Goal: Task Accomplishment & Management: Use online tool/utility

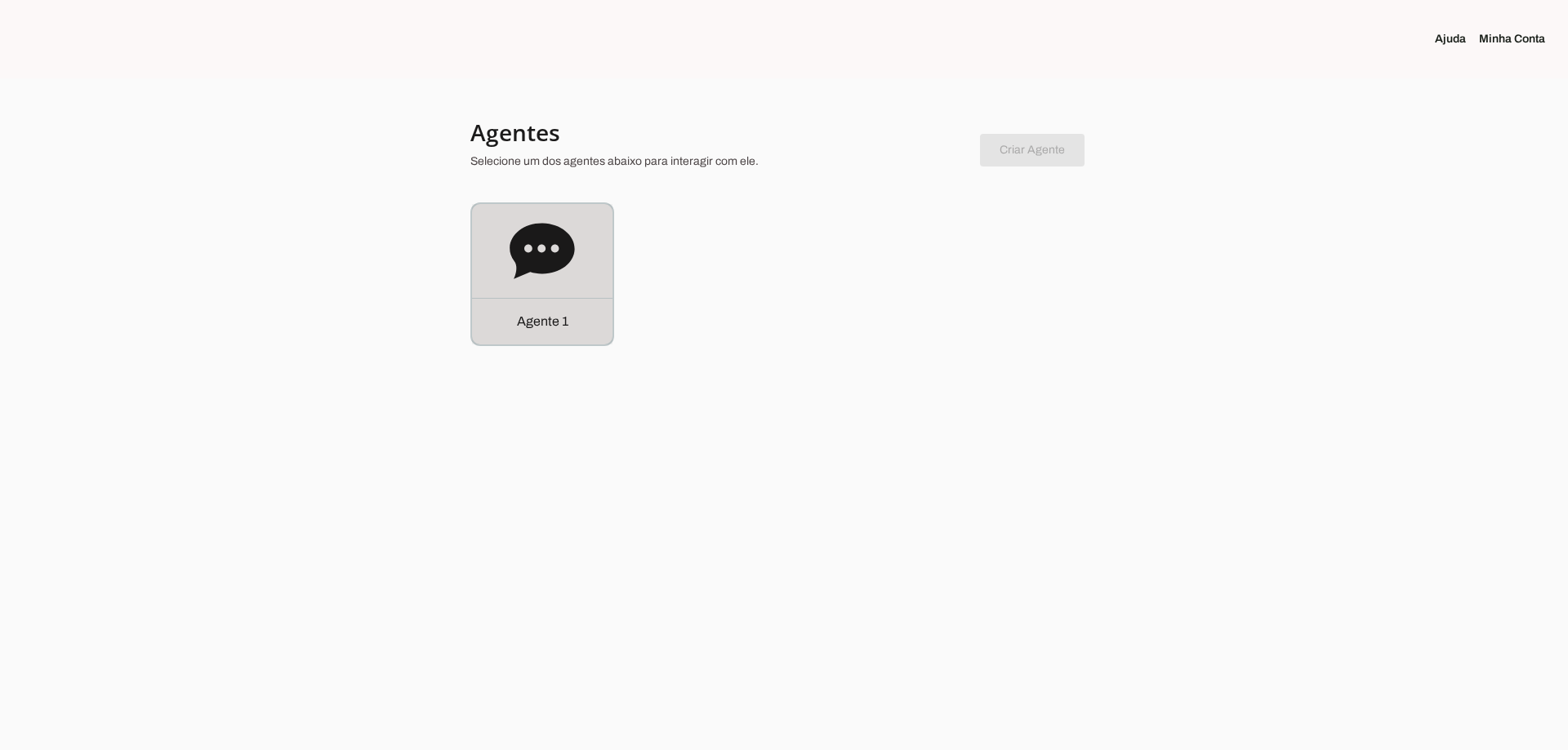
click at [558, 255] on icon at bounding box center [542, 251] width 64 height 56
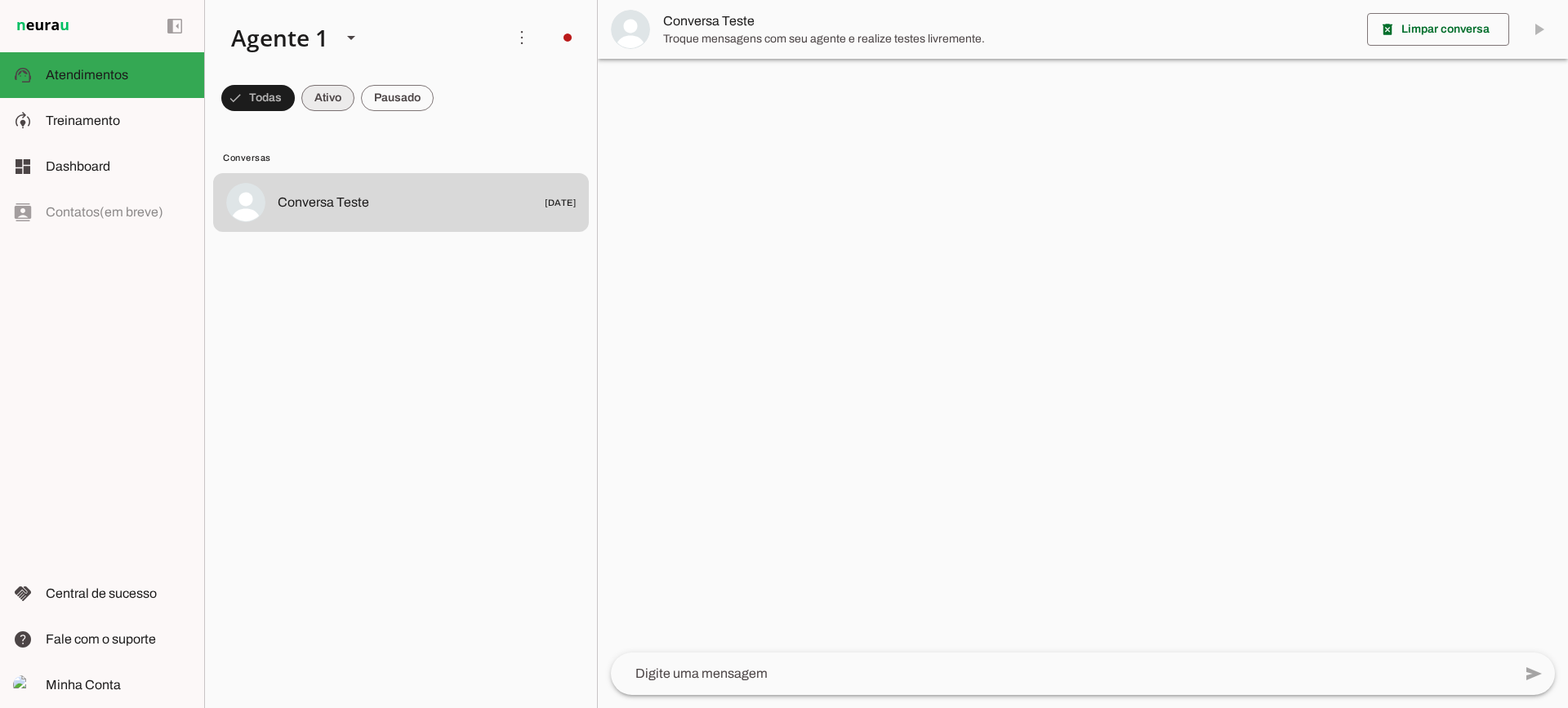
click at [295, 92] on span at bounding box center [257, 98] width 74 height 39
click at [281, 107] on span at bounding box center [250, 98] width 59 height 39
click at [281, 109] on span at bounding box center [250, 98] width 59 height 39
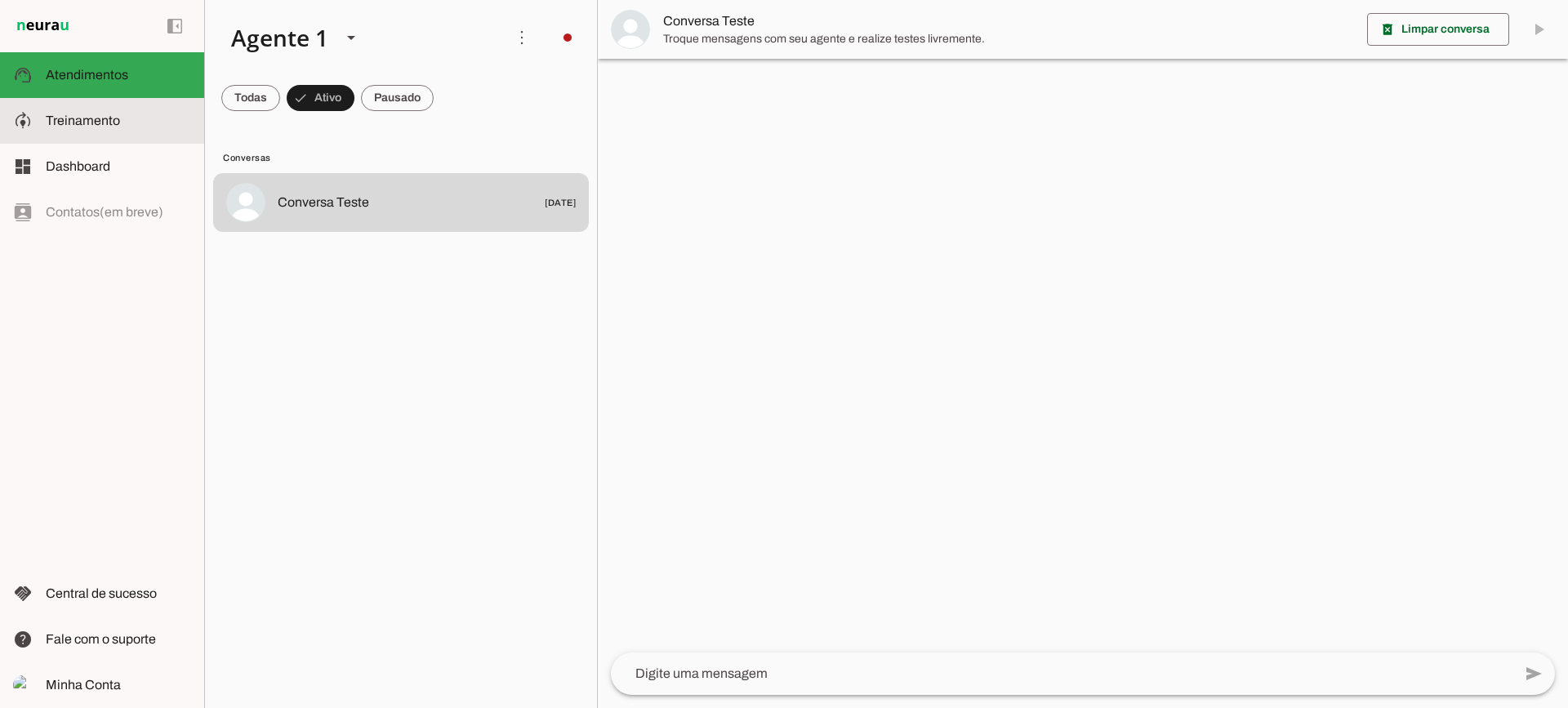
click at [106, 121] on span "Treinamento" at bounding box center [83, 120] width 75 height 14
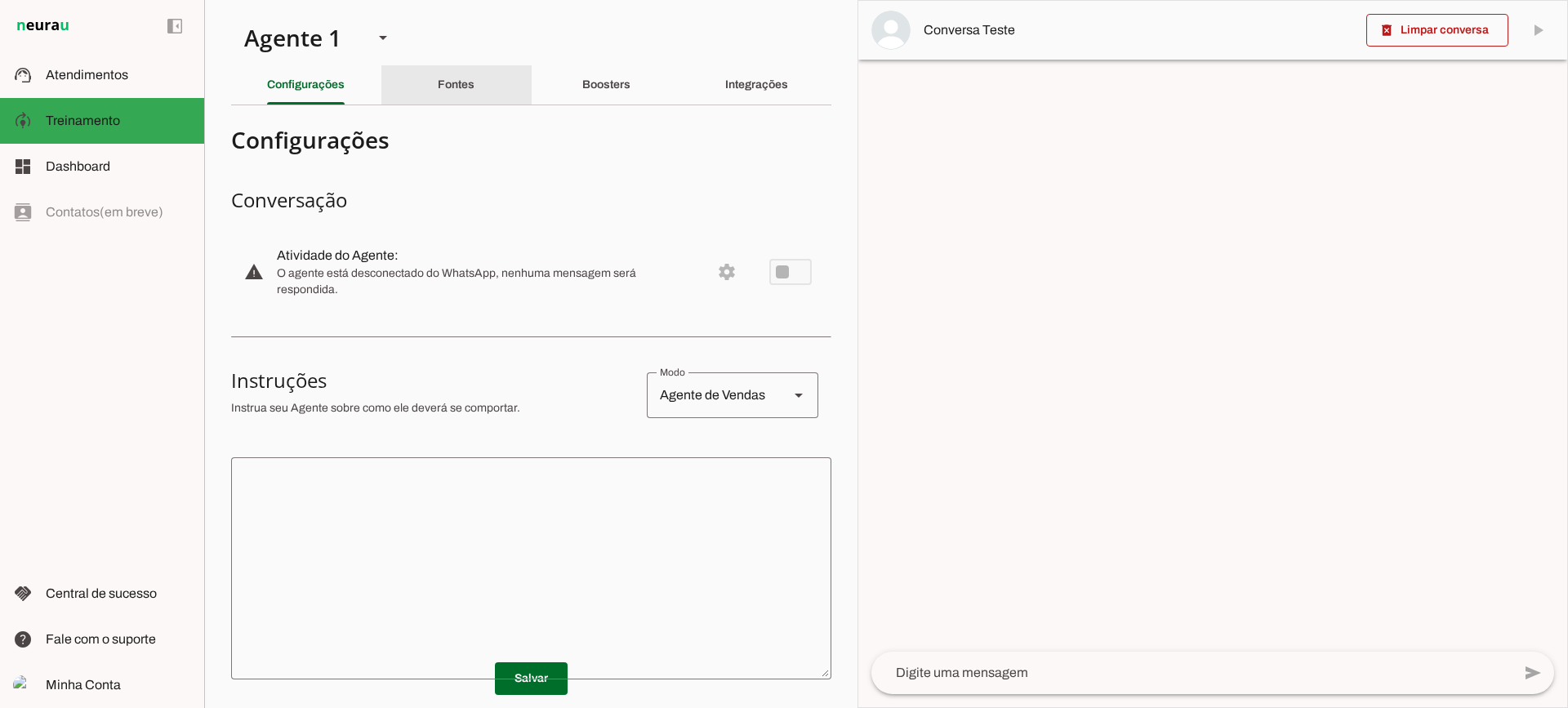
click at [449, 103] on div "Fontes" at bounding box center [456, 85] width 36 height 39
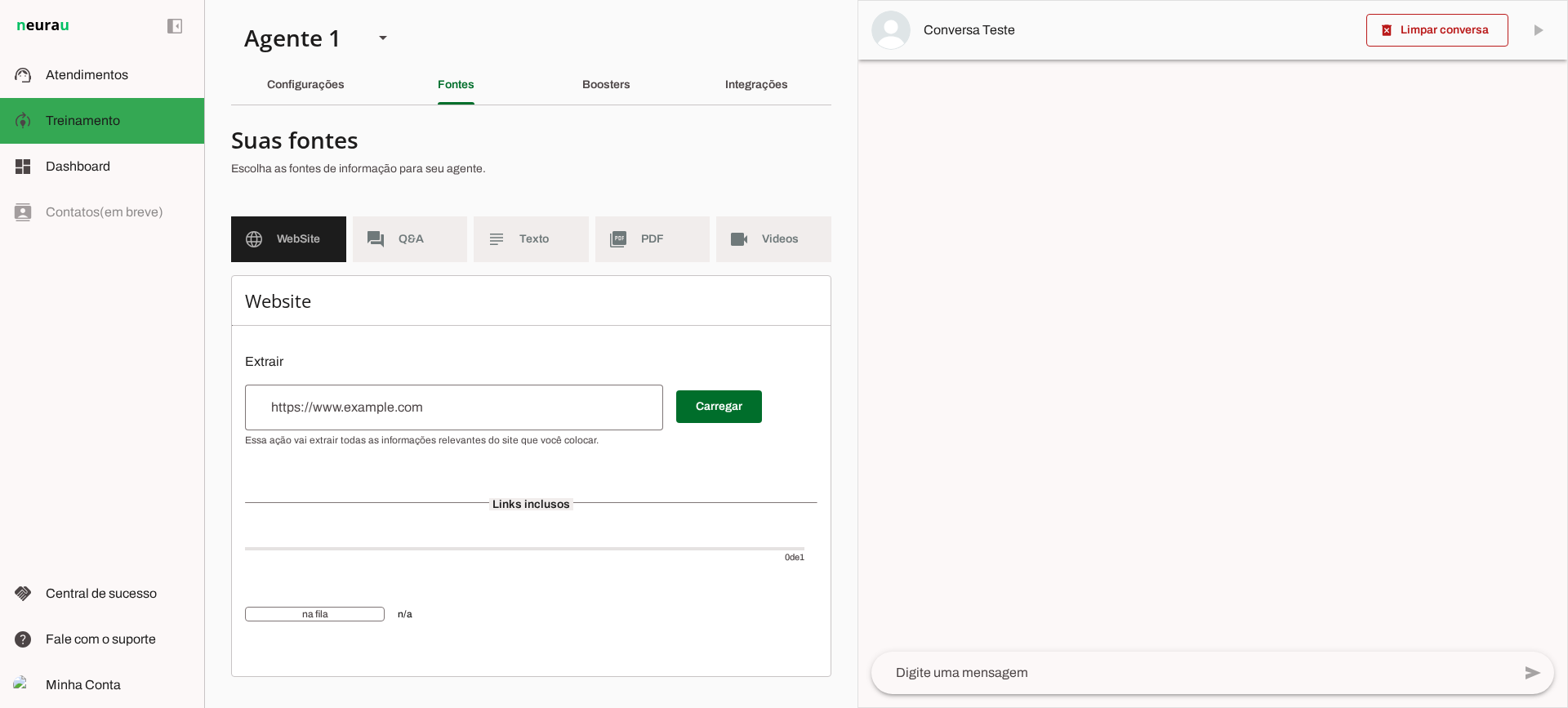
click at [563, 254] on md-item "subject Texto" at bounding box center [531, 238] width 116 height 46
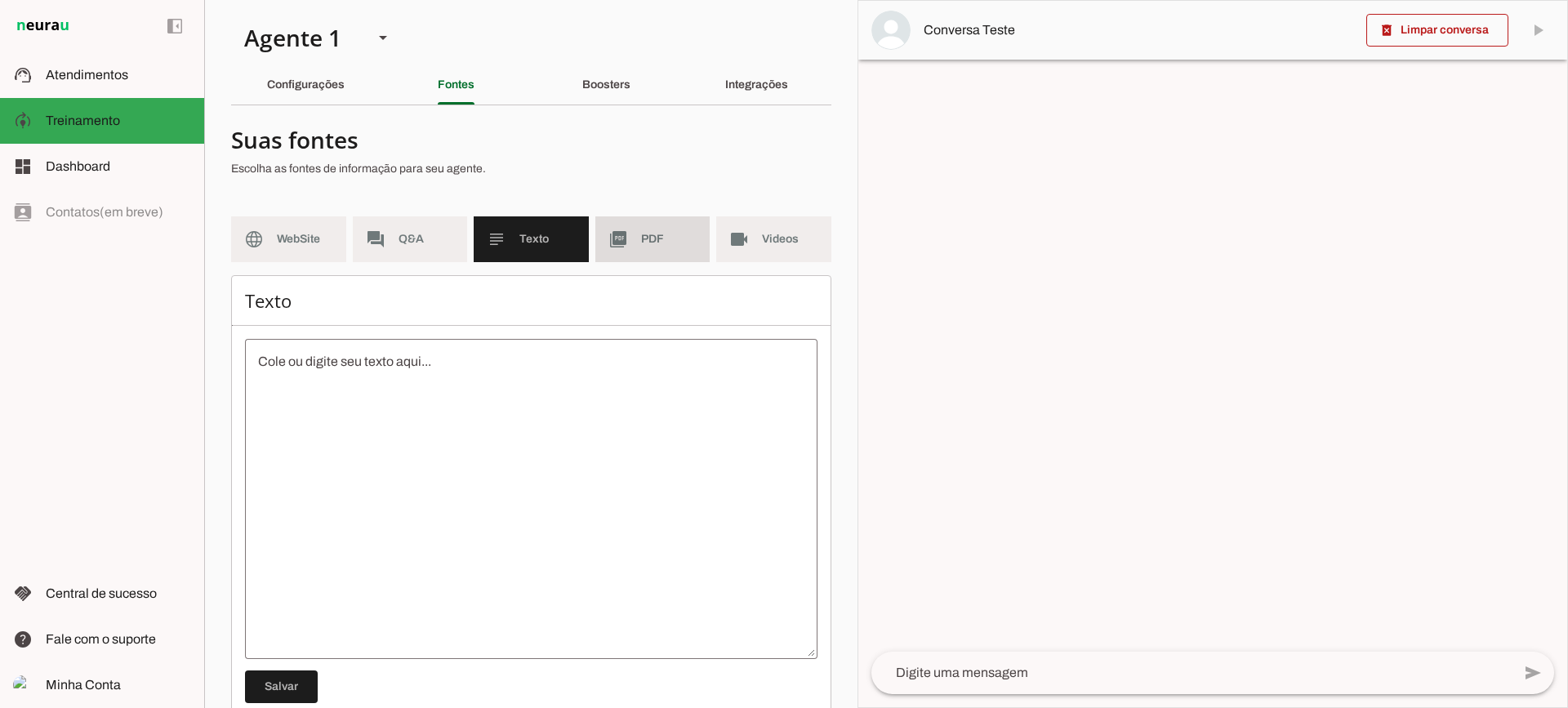
click at [643, 243] on span "PDF" at bounding box center [669, 239] width 56 height 17
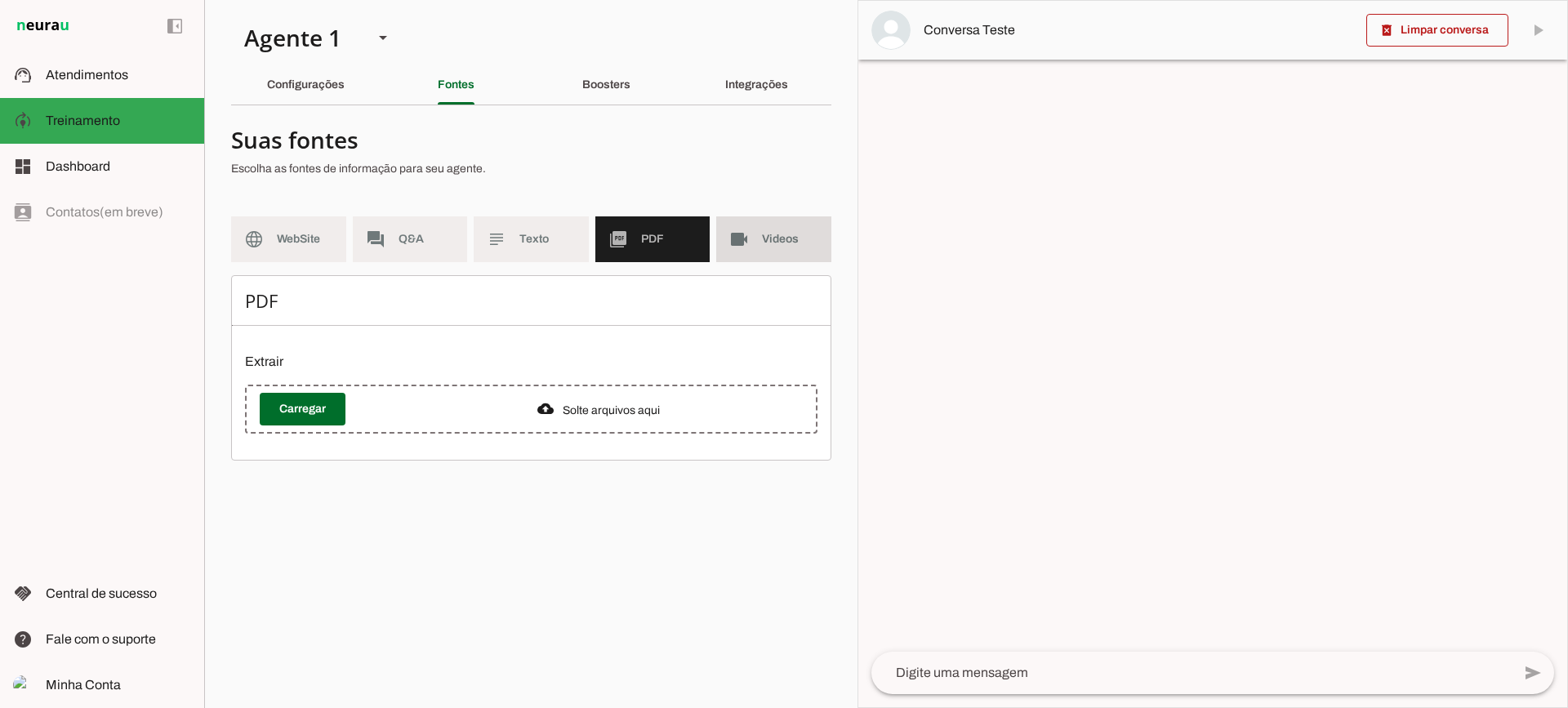
click at [778, 243] on span "Videos" at bounding box center [790, 239] width 56 height 17
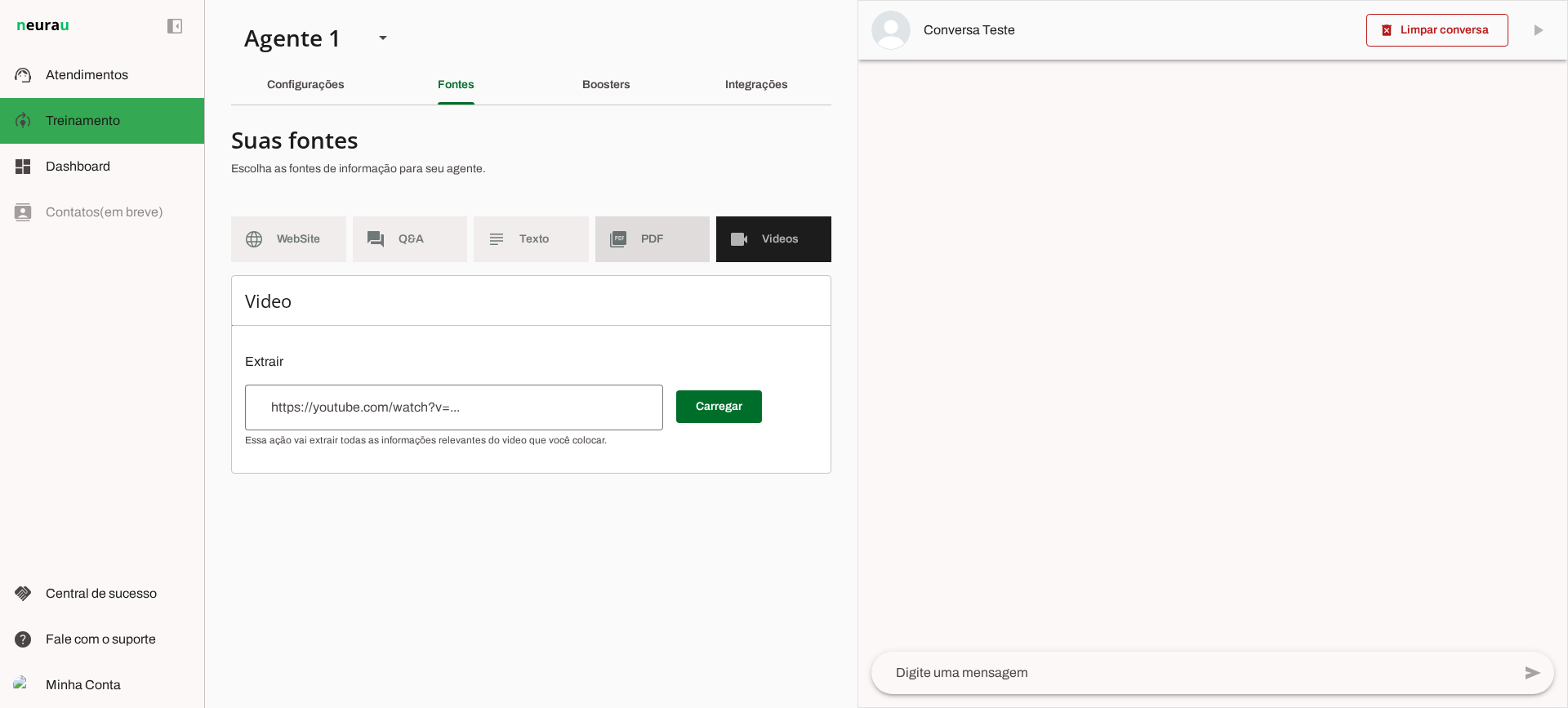
click at [657, 252] on md-item "picture_as_pdf PDF" at bounding box center [653, 238] width 116 height 46
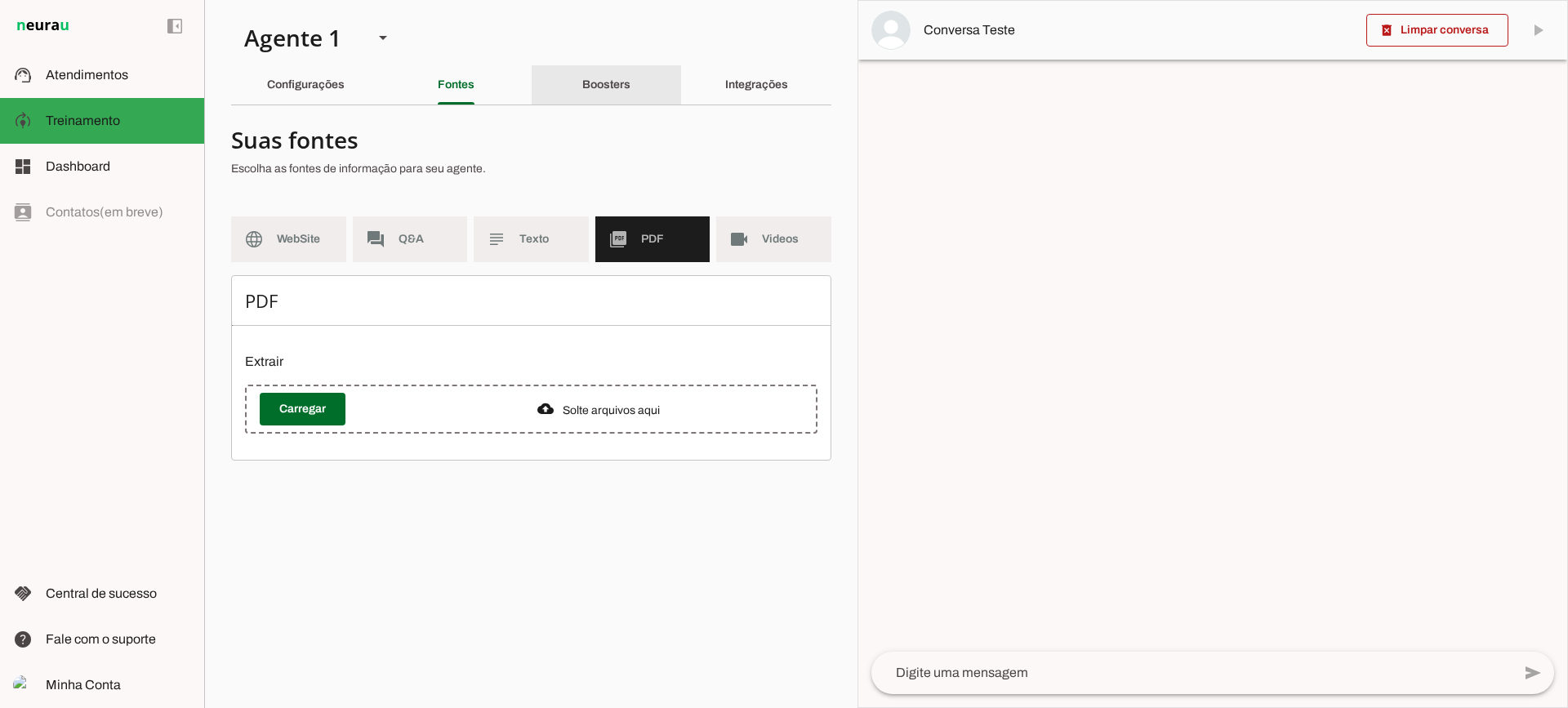
click at [625, 103] on div "Boosters" at bounding box center [607, 85] width 48 height 39
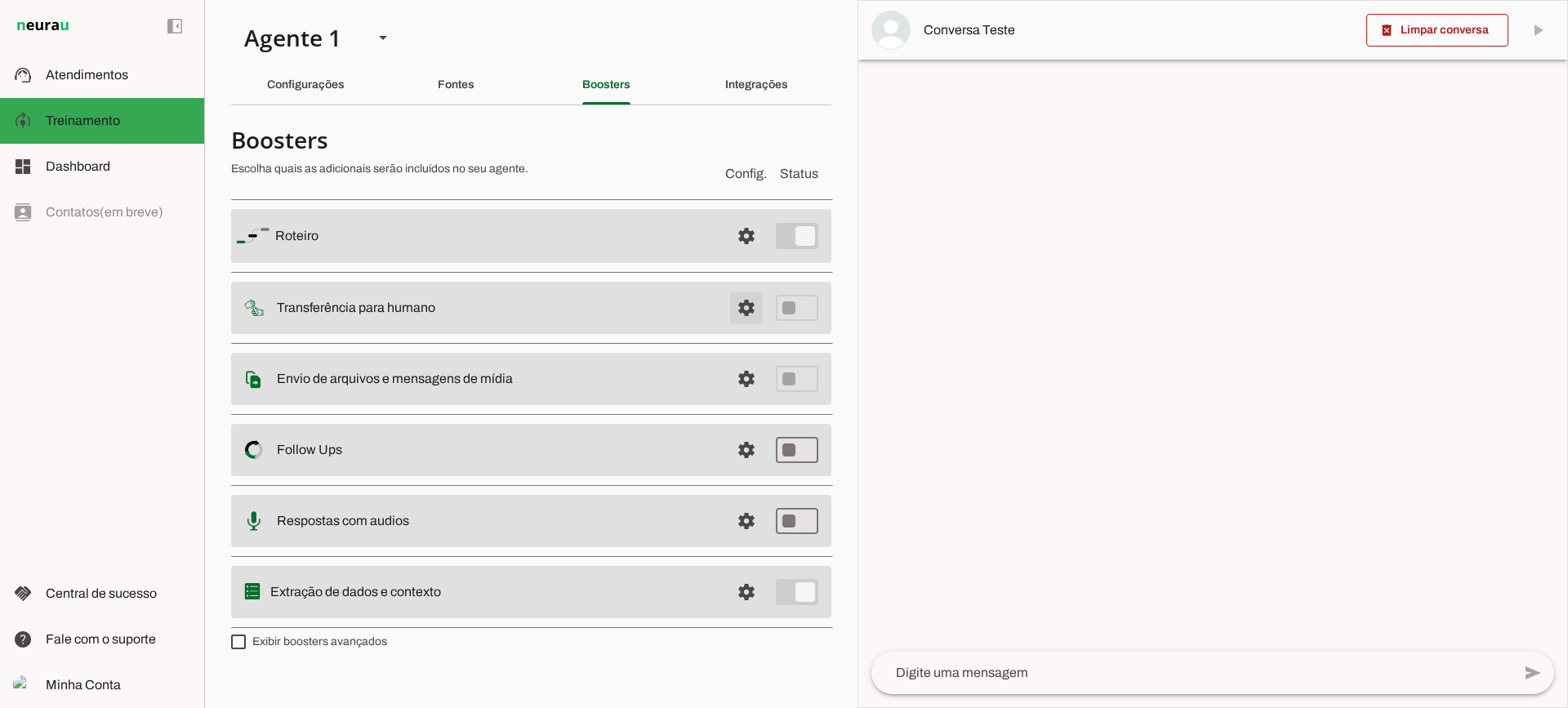
click at [749, 255] on span at bounding box center [747, 236] width 39 height 39
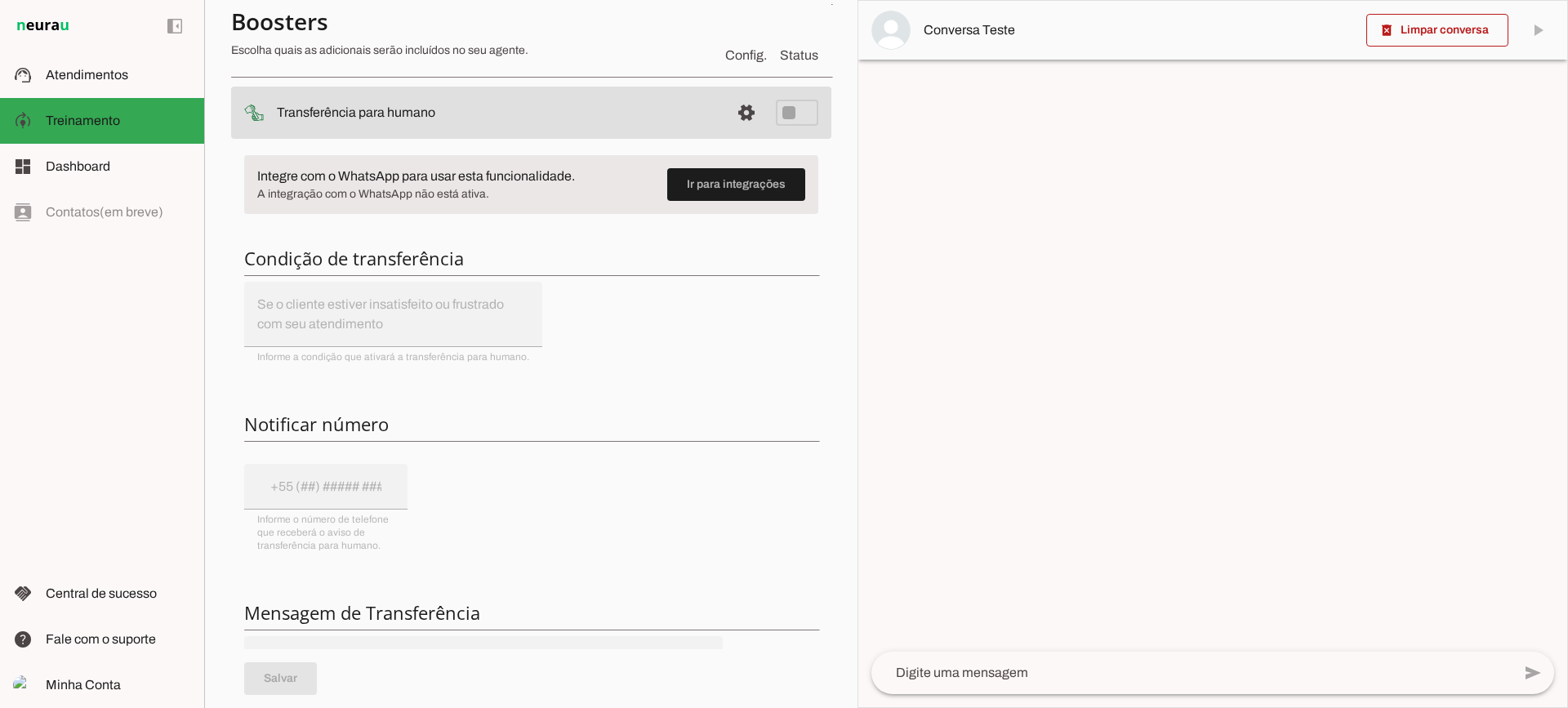
scroll to position [163, 0]
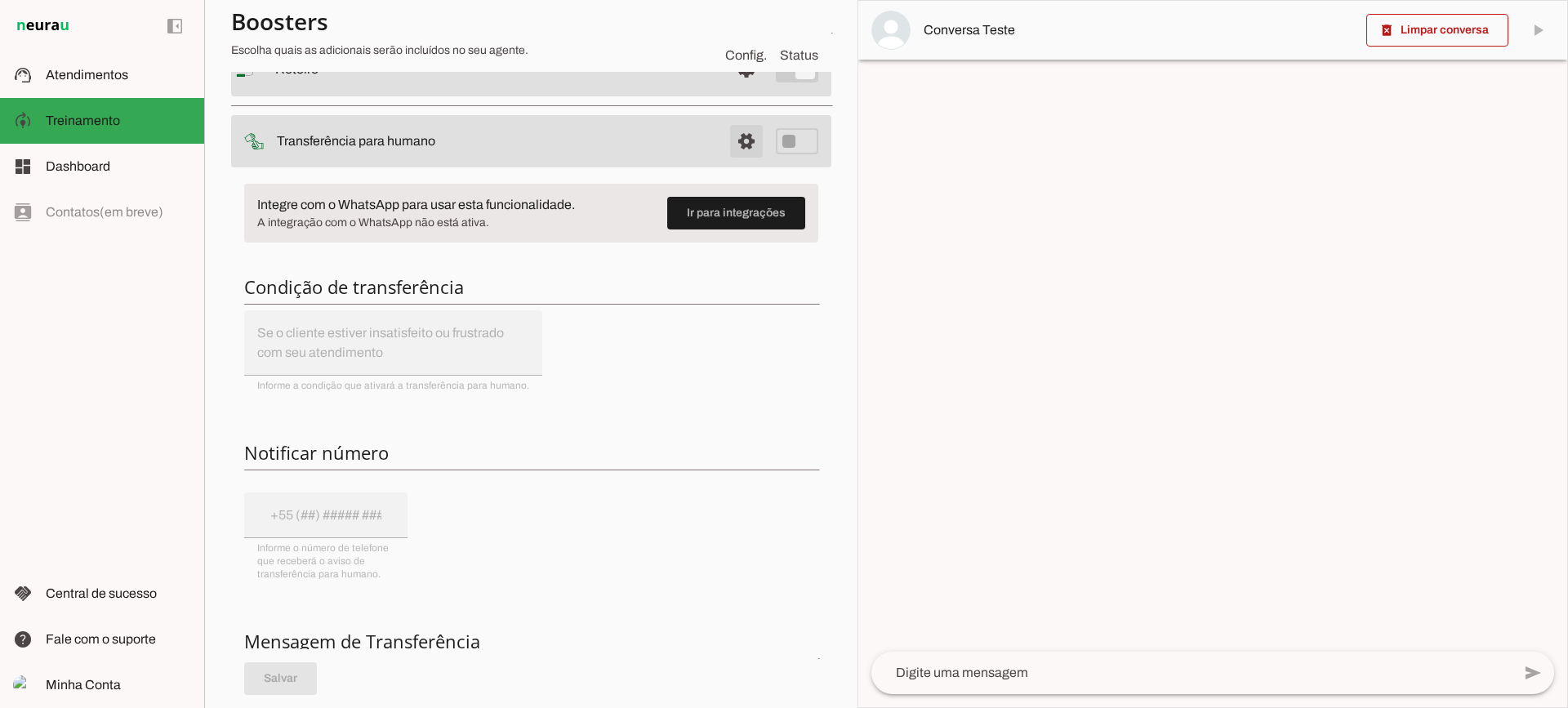
click at [729, 89] on span at bounding box center [747, 69] width 39 height 39
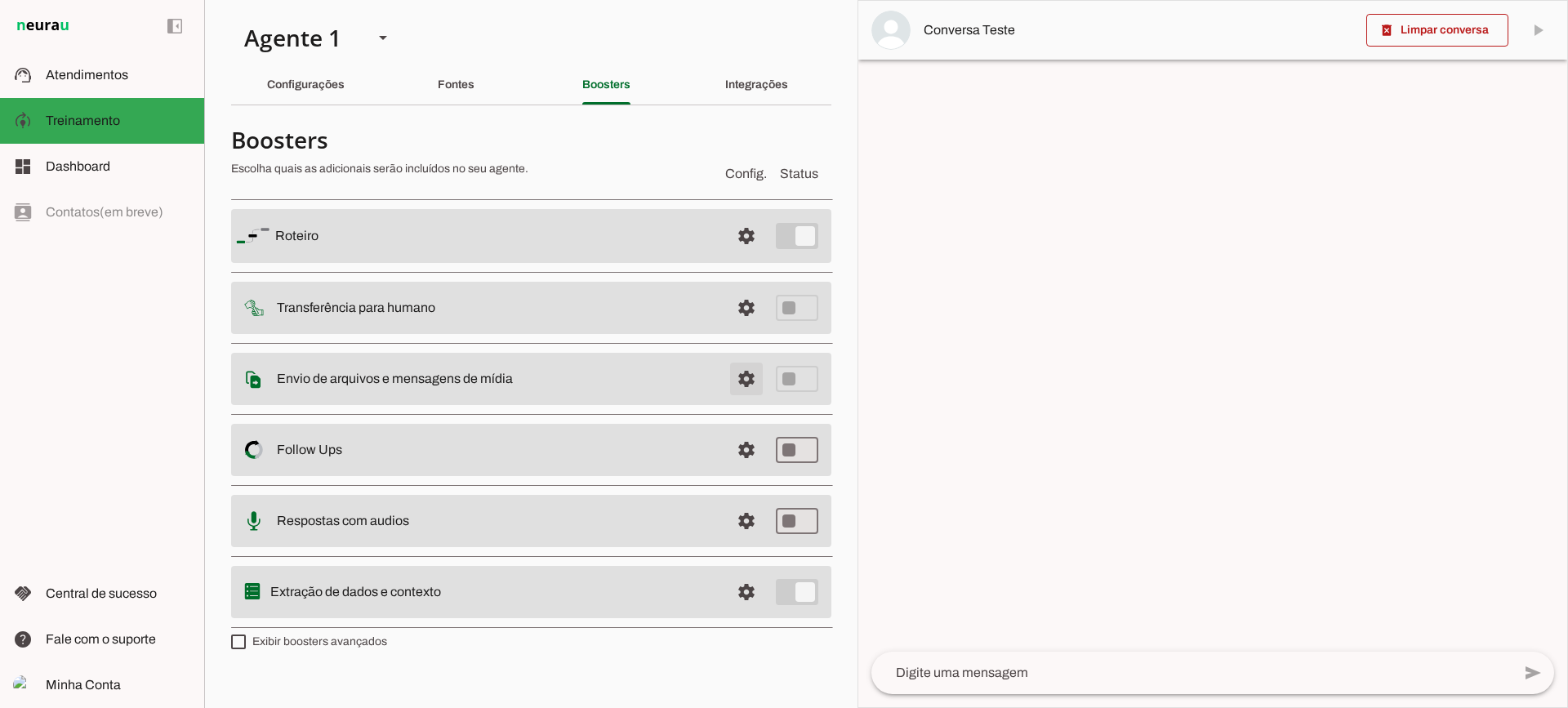
click at [745, 255] on span at bounding box center [747, 236] width 39 height 39
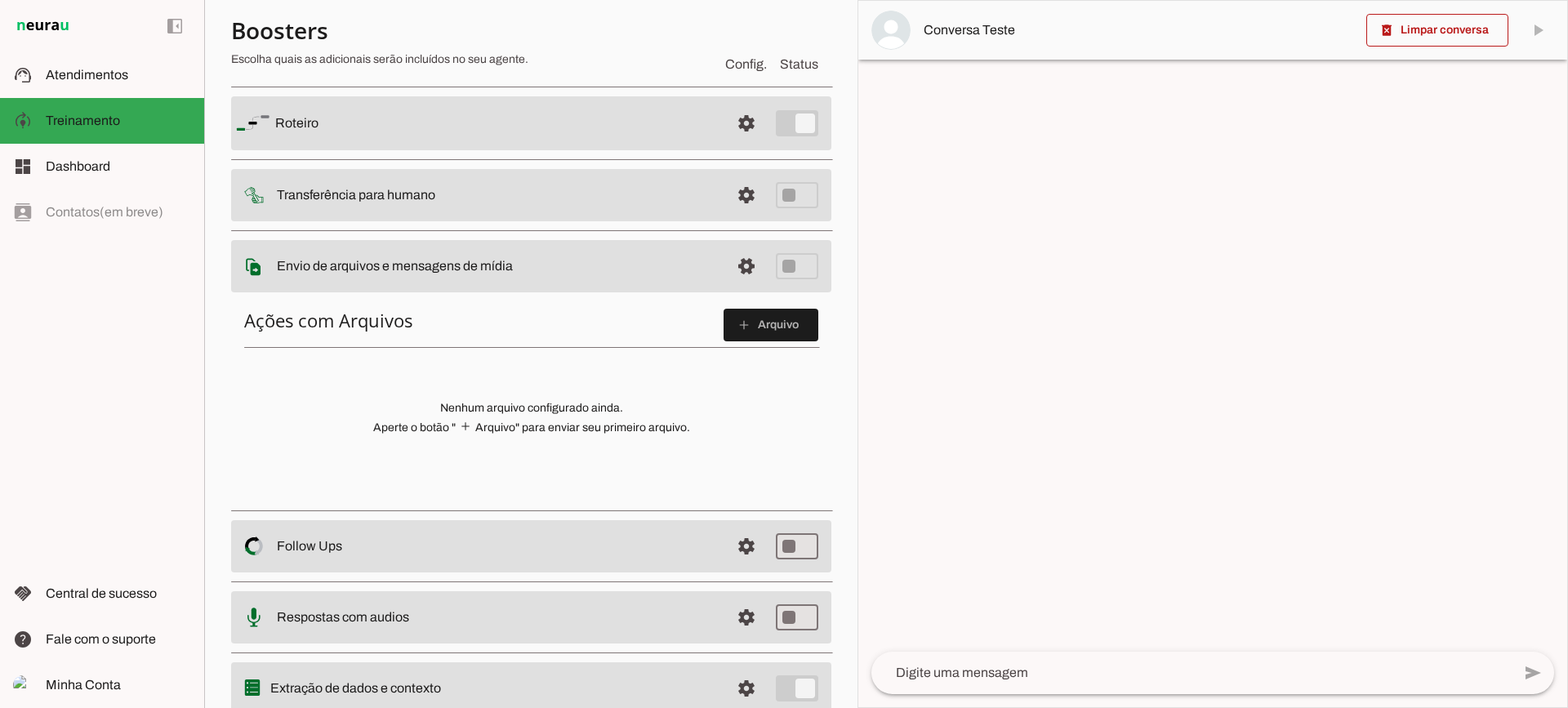
scroll to position [82, 0]
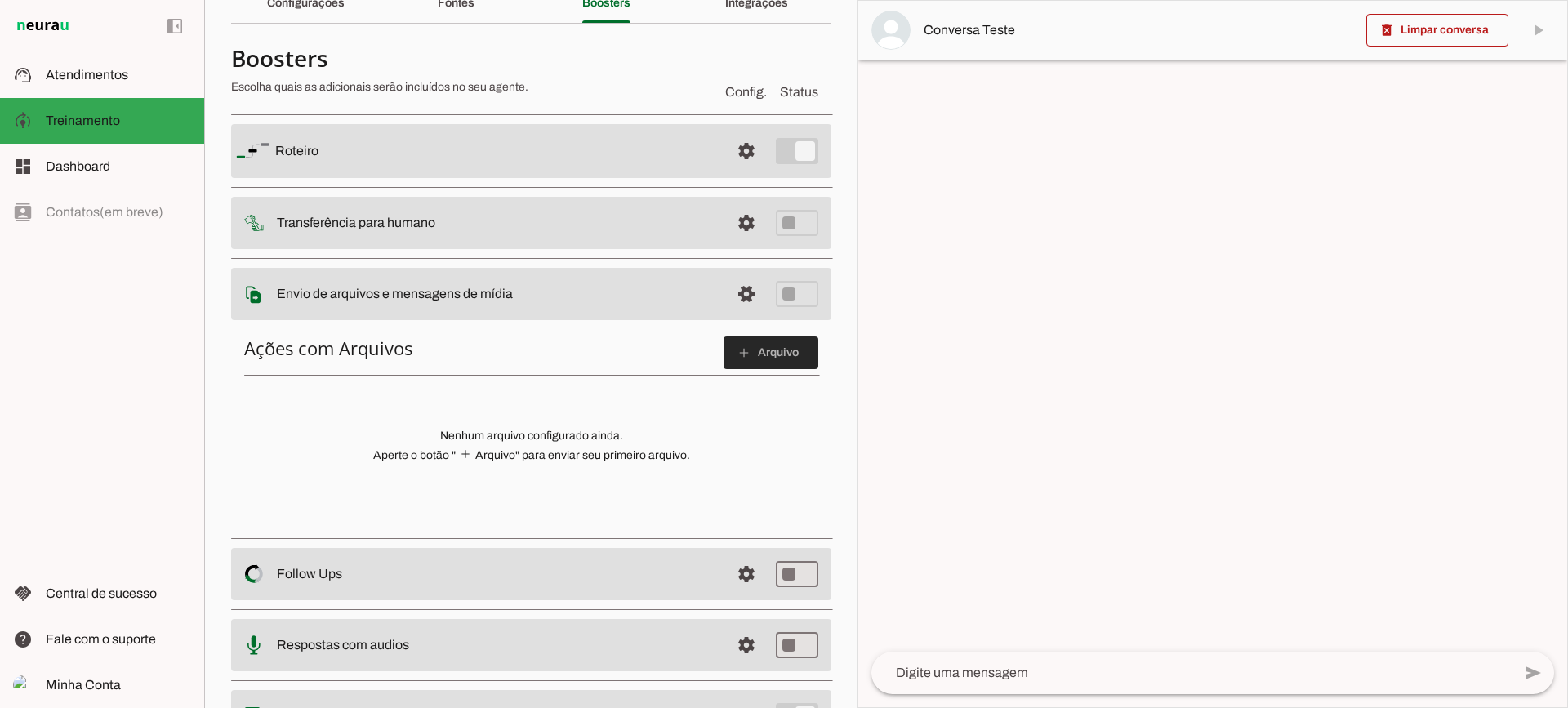
click at [757, 366] on span at bounding box center [771, 352] width 95 height 39
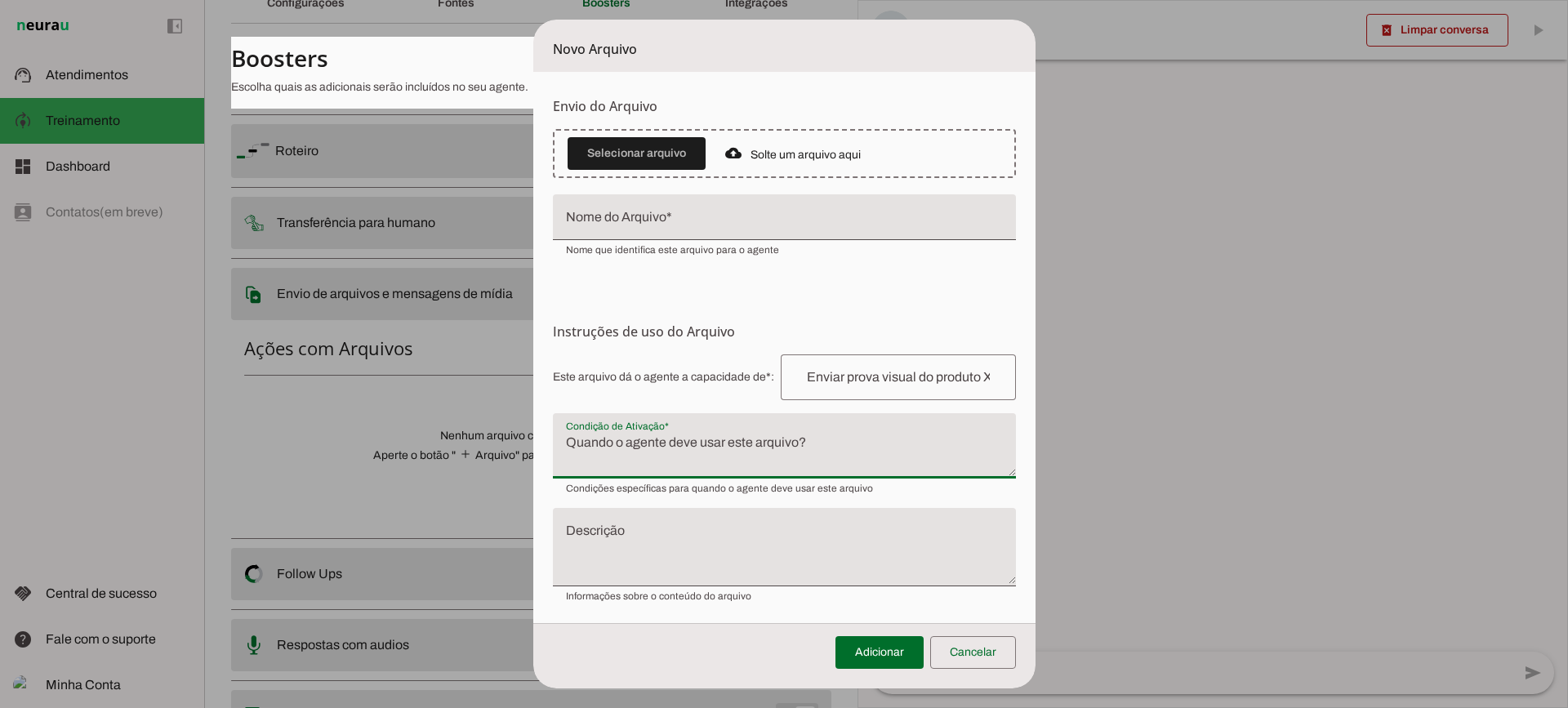
click at [681, 446] on textarea "Condição de Ativação" at bounding box center [784, 452] width 463 height 39
click at [972, 663] on span at bounding box center [973, 652] width 86 height 39
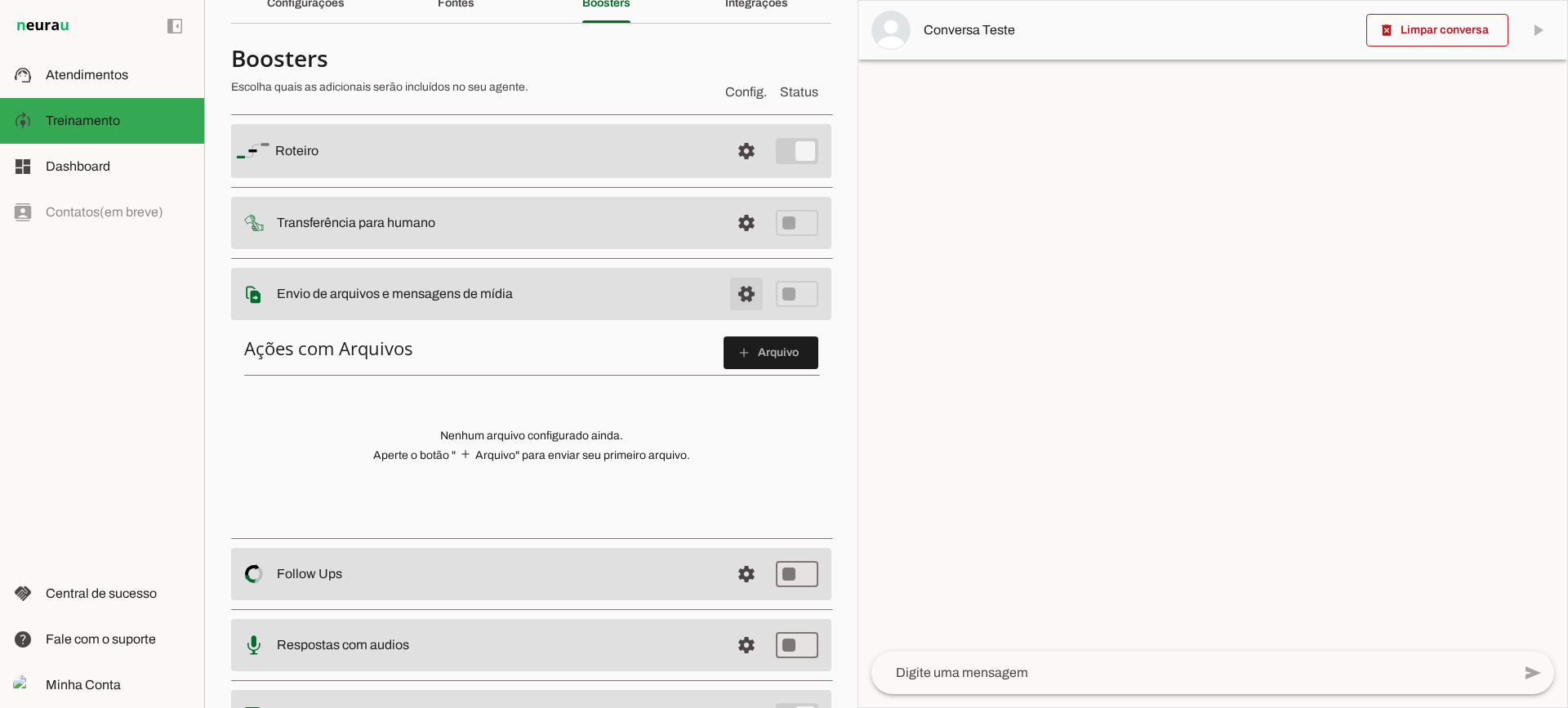
click at [727, 170] on span at bounding box center [747, 151] width 39 height 39
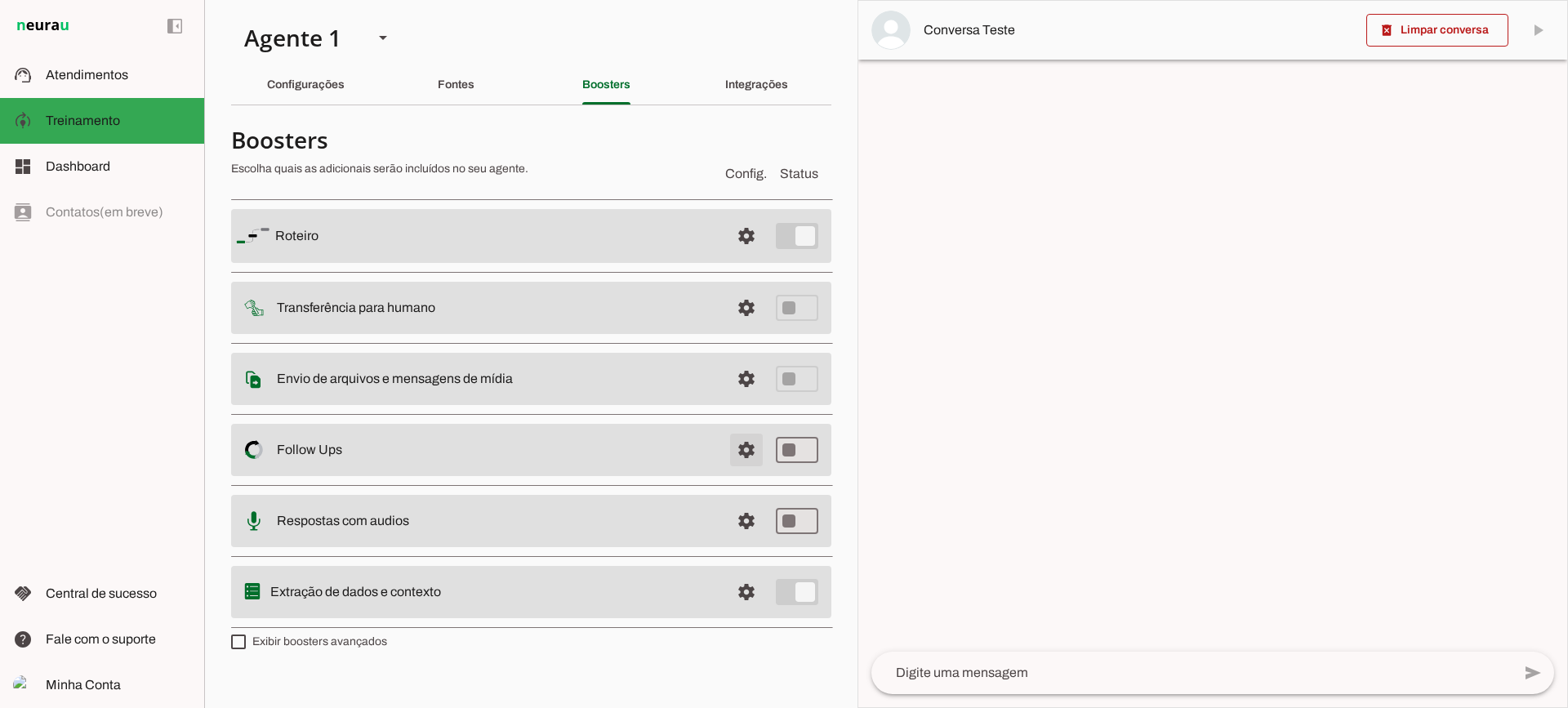
click at [760, 255] on span at bounding box center [747, 236] width 39 height 39
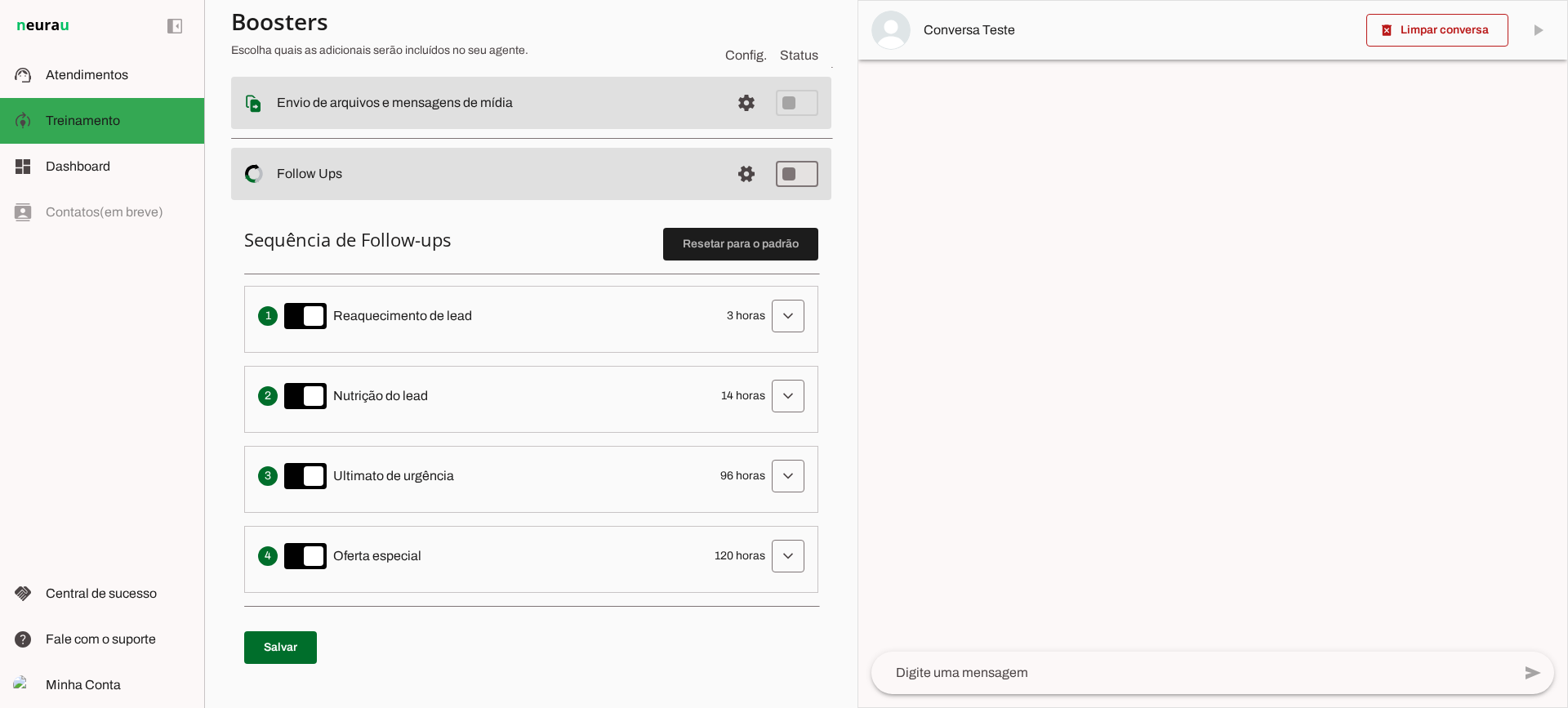
scroll to position [245, 0]
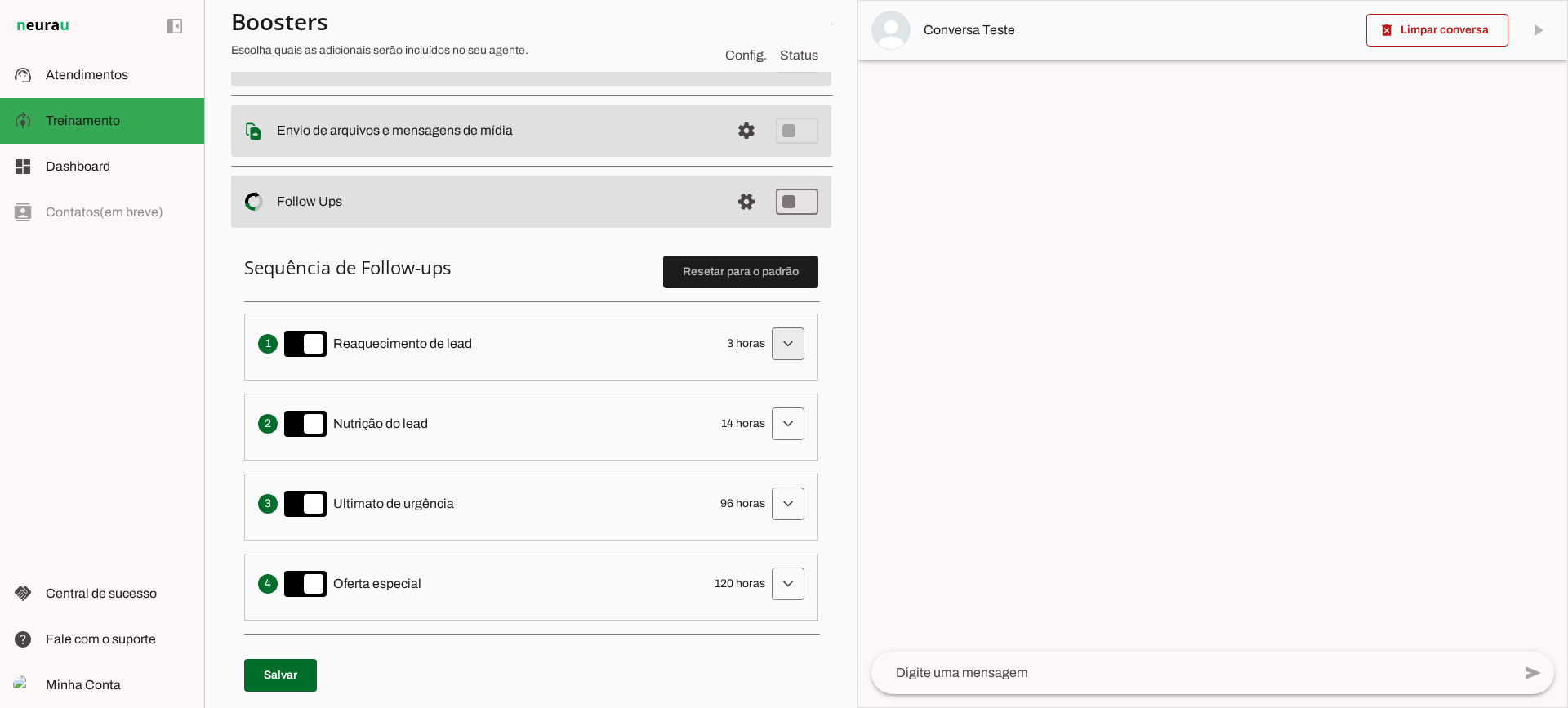
click at [768, 353] on span at bounding box center [788, 344] width 39 height 39
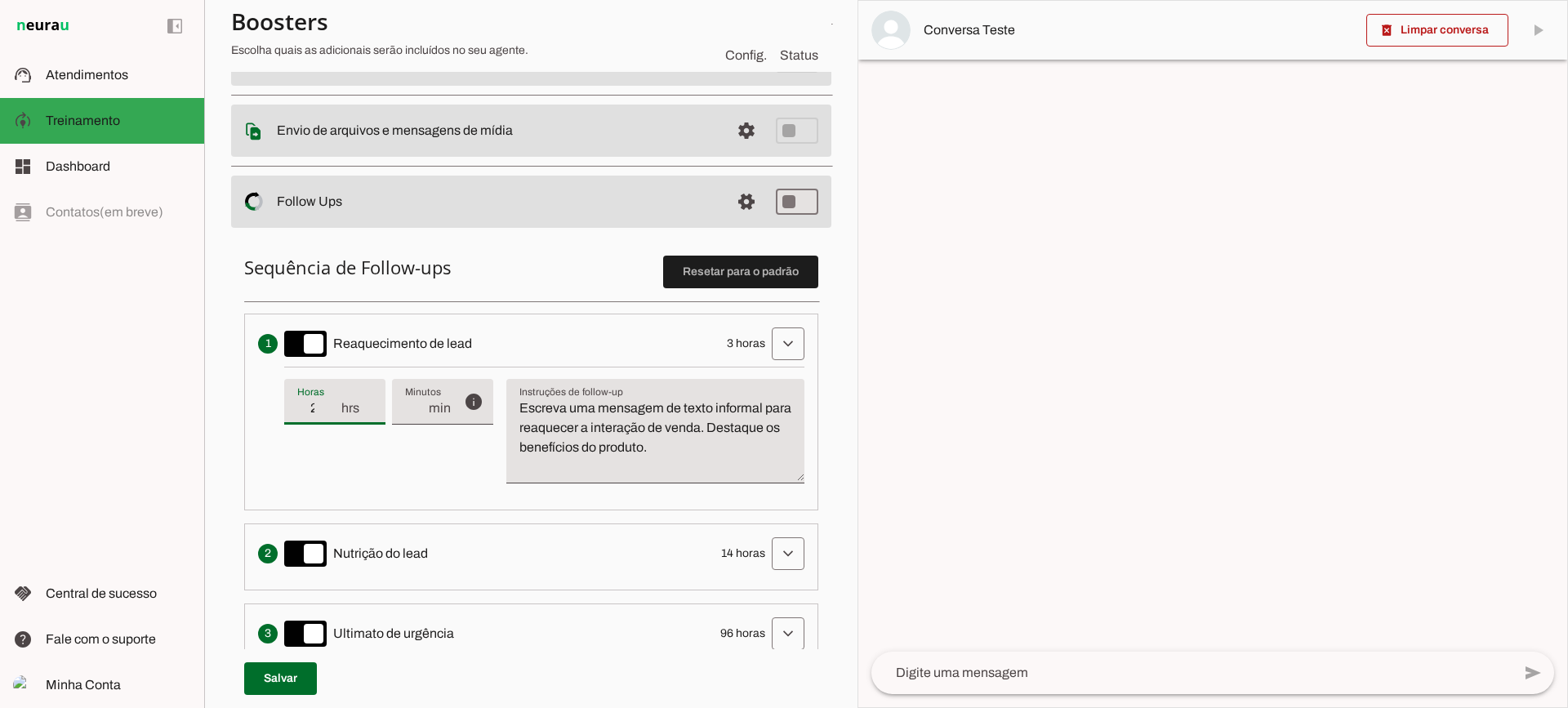
type input "2"
type md-filled-text-field "2"
click at [338, 416] on input "2" at bounding box center [319, 408] width 43 height 20
type input "3"
type md-filled-text-field "3"
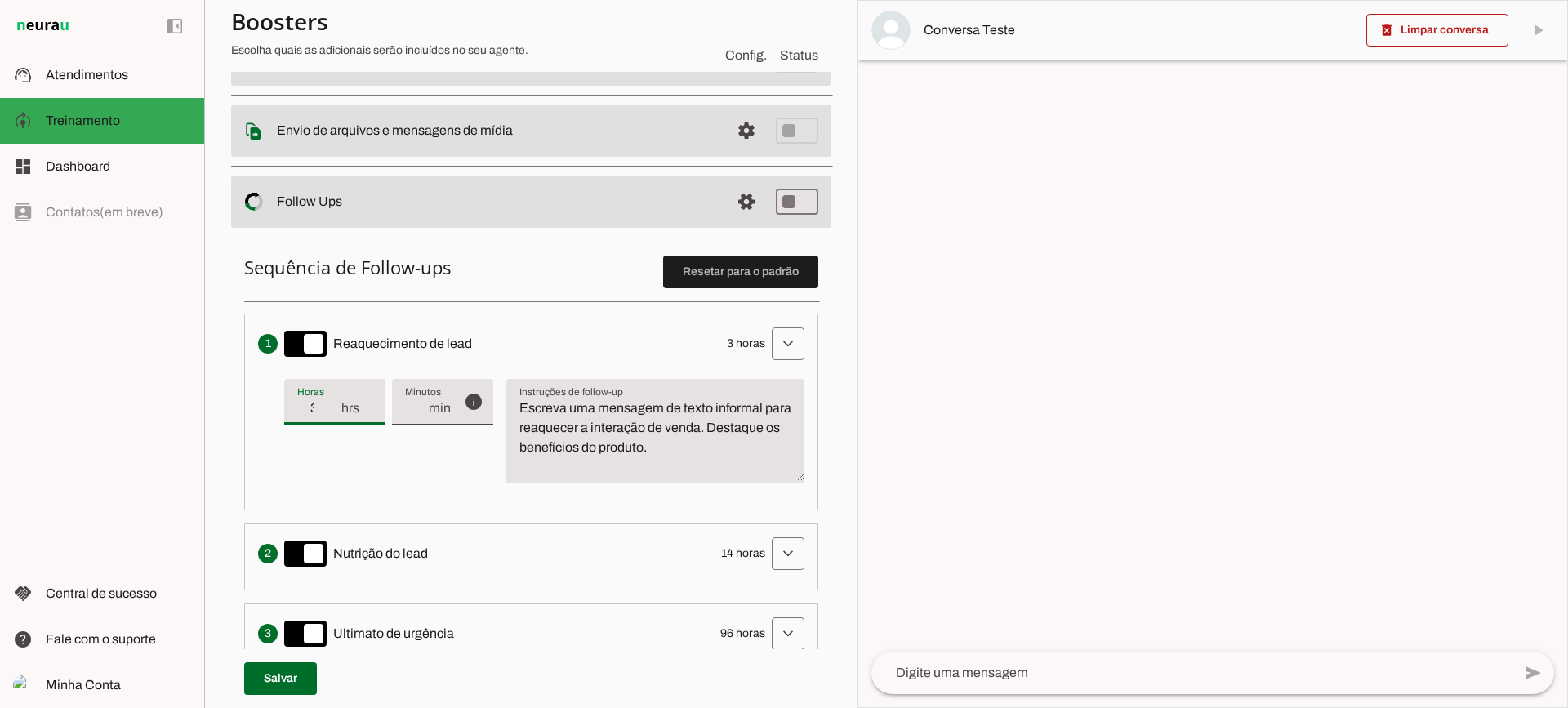
click at [337, 402] on input "3" at bounding box center [319, 408] width 43 height 20
type input "4"
type md-filled-text-field "4"
click at [337, 402] on input "4" at bounding box center [319, 408] width 43 height 20
type input "5"
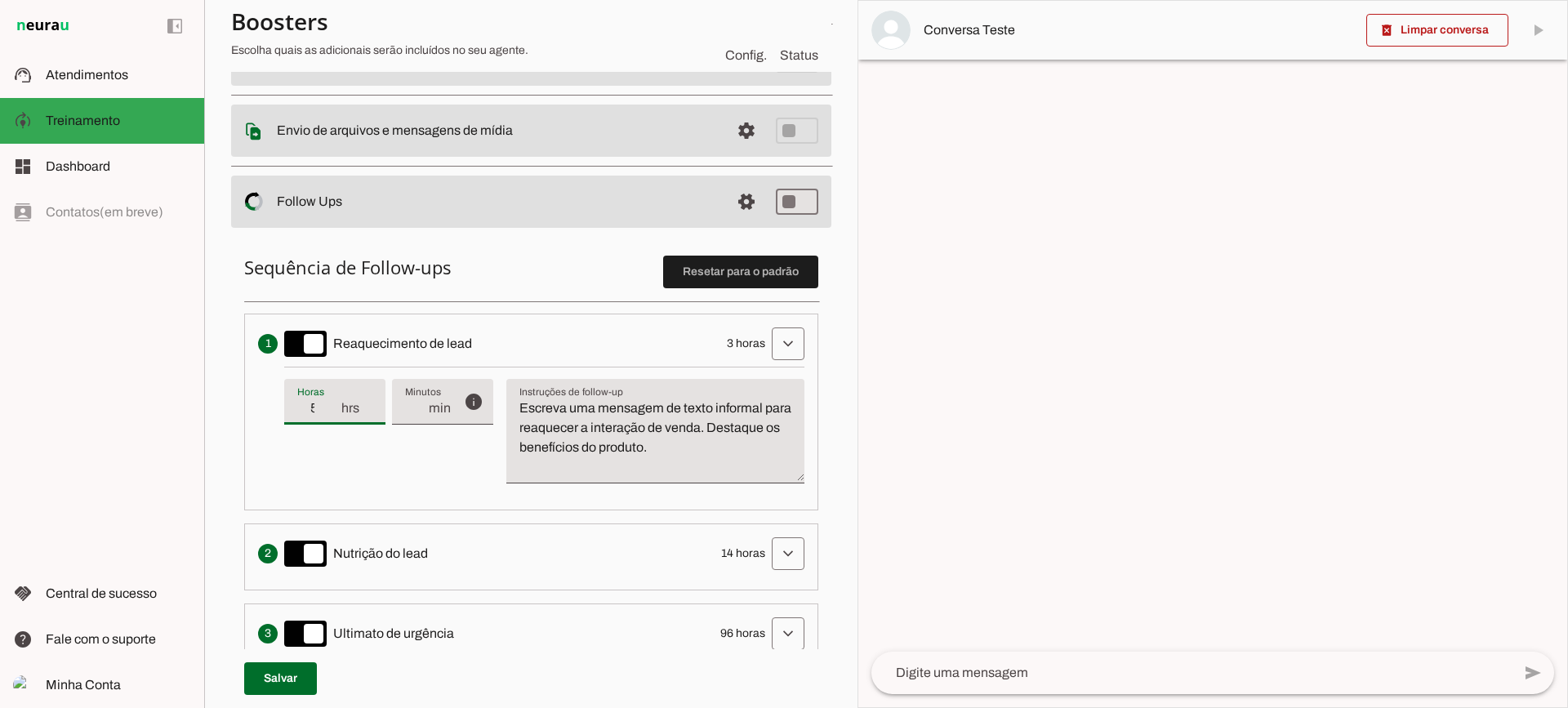
type md-filled-text-field "5"
click at [337, 402] on input "5" at bounding box center [319, 408] width 43 height 20
type input "6"
type md-filled-text-field "6"
click at [337, 402] on input "6" at bounding box center [319, 408] width 43 height 20
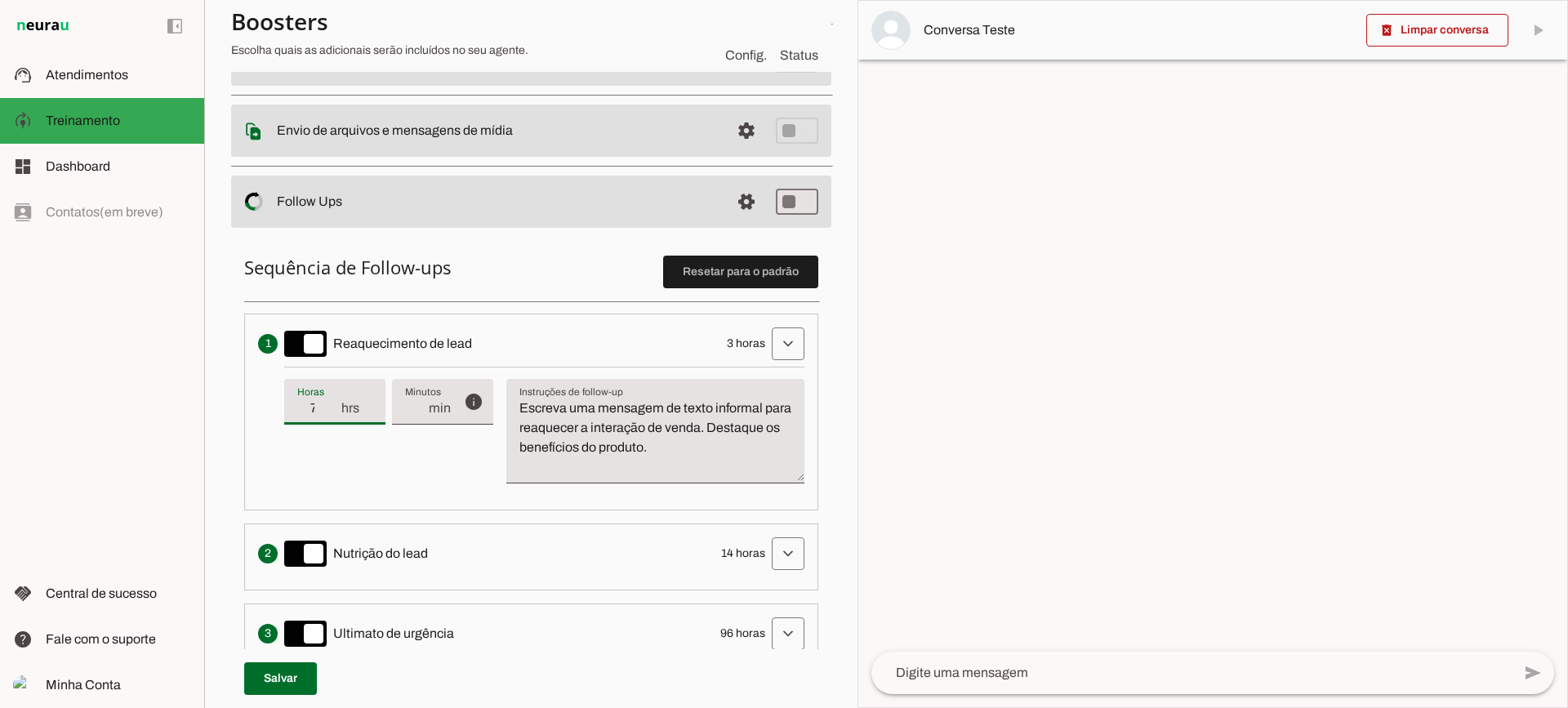
type input "7"
type md-filled-text-field "7"
click at [337, 402] on input "7" at bounding box center [319, 408] width 43 height 20
type input "6"
type md-filled-text-field "6"
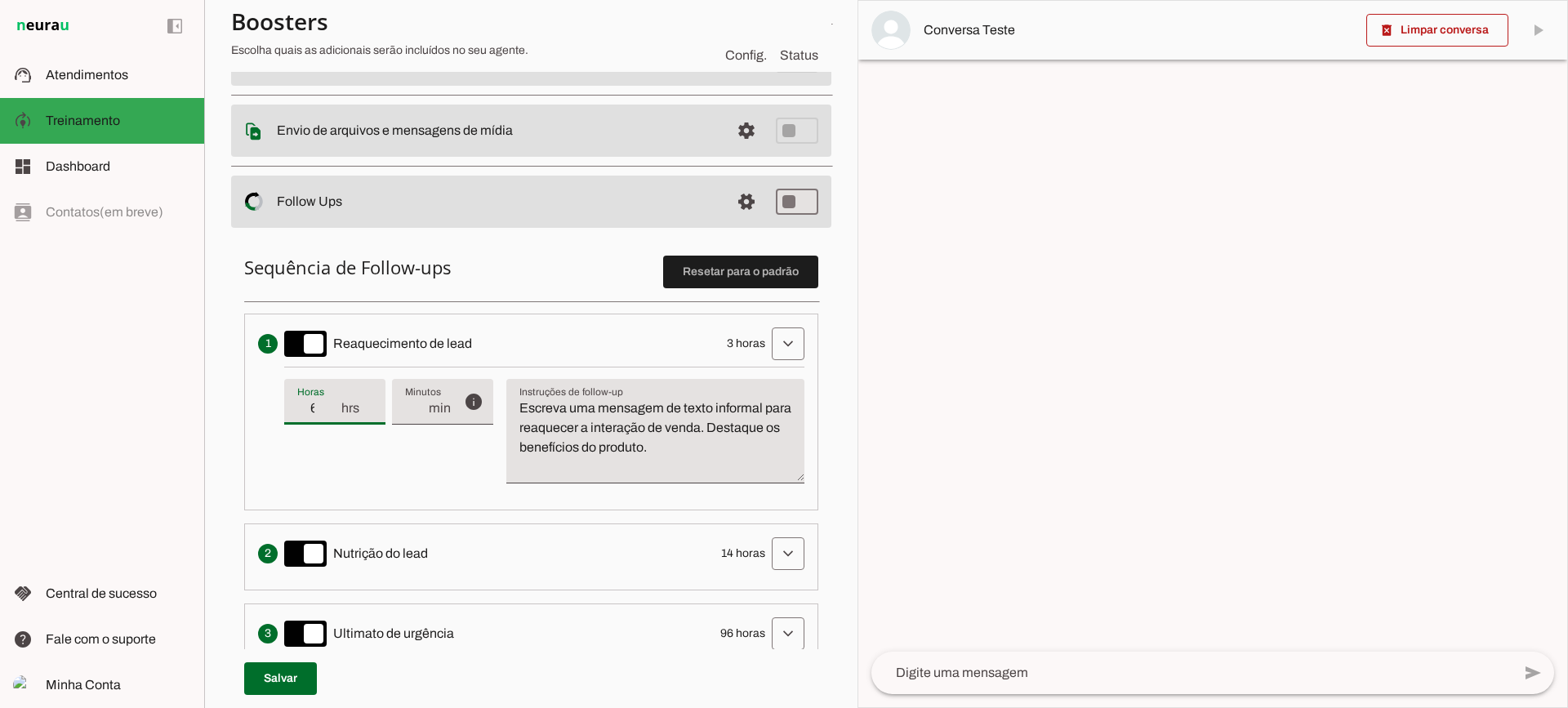
click at [337, 415] on input "6" at bounding box center [319, 408] width 43 height 20
type input "5"
type md-filled-text-field "5"
click at [337, 415] on input "5" at bounding box center [319, 408] width 43 height 20
type input "4"
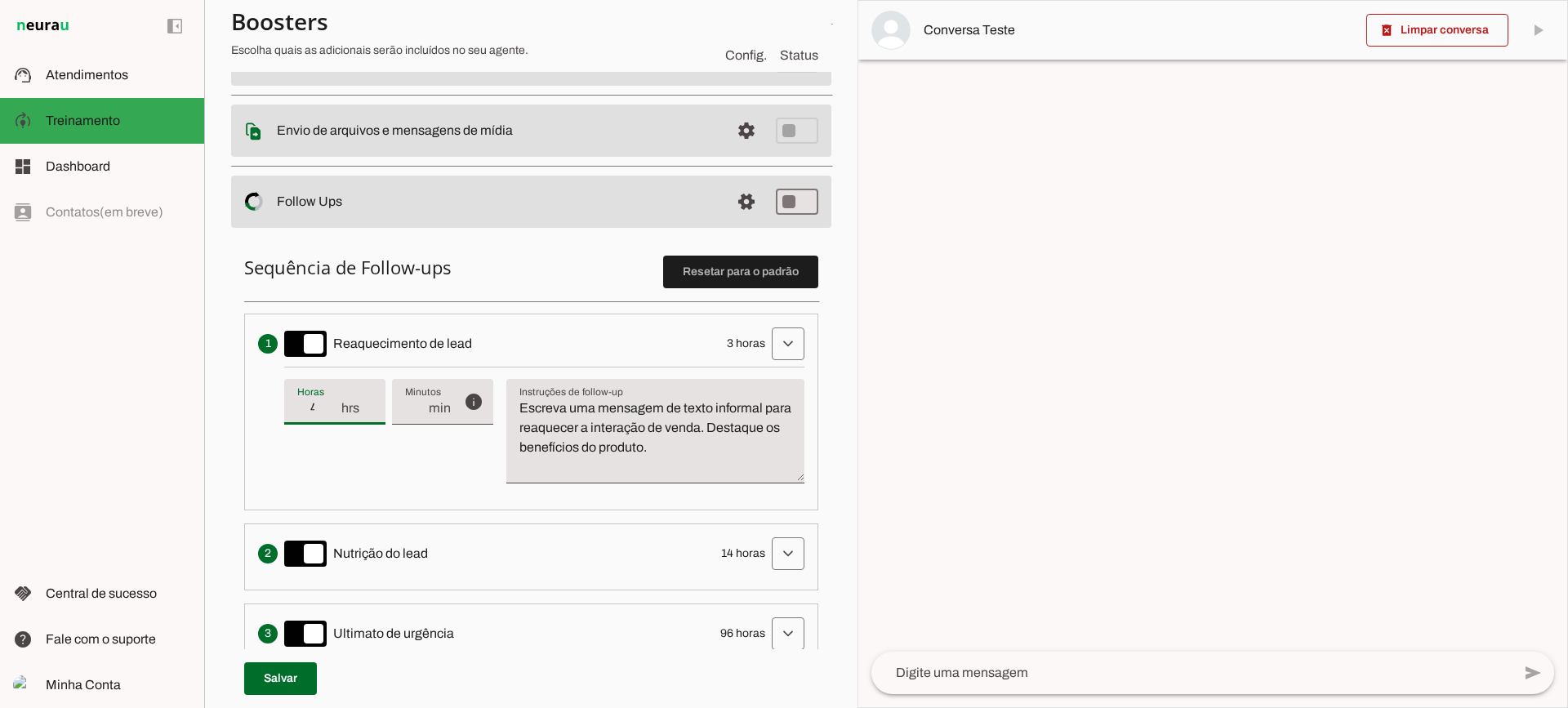
type md-filled-text-field "4"
click at [337, 415] on input "4" at bounding box center [319, 408] width 43 height 20
type input "3"
type md-filled-text-field "3"
click at [337, 415] on input "3" at bounding box center [319, 408] width 43 height 20
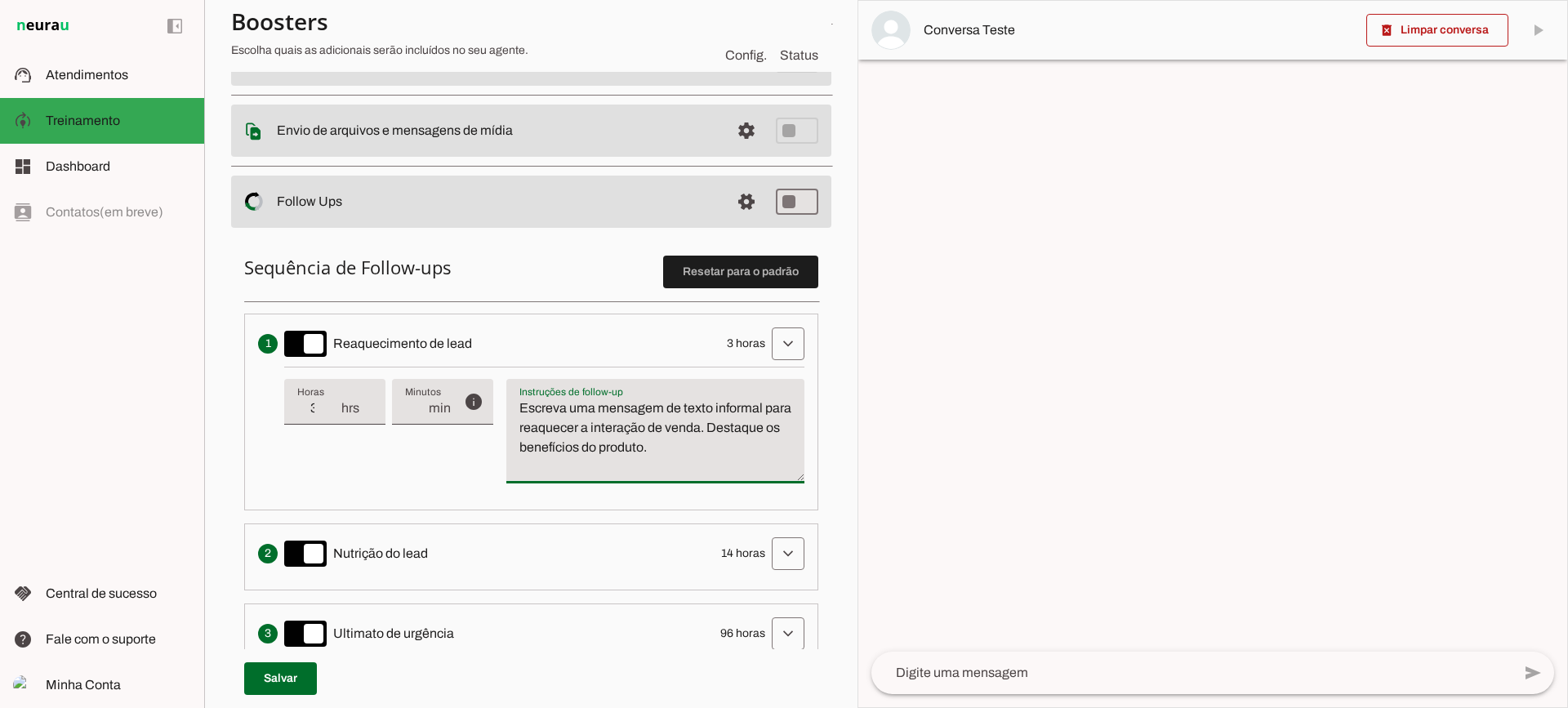
click at [660, 460] on textarea "Escreva uma mensagem de texto informal para reaquecer a interação de venda. Des…" at bounding box center [655, 438] width 298 height 78
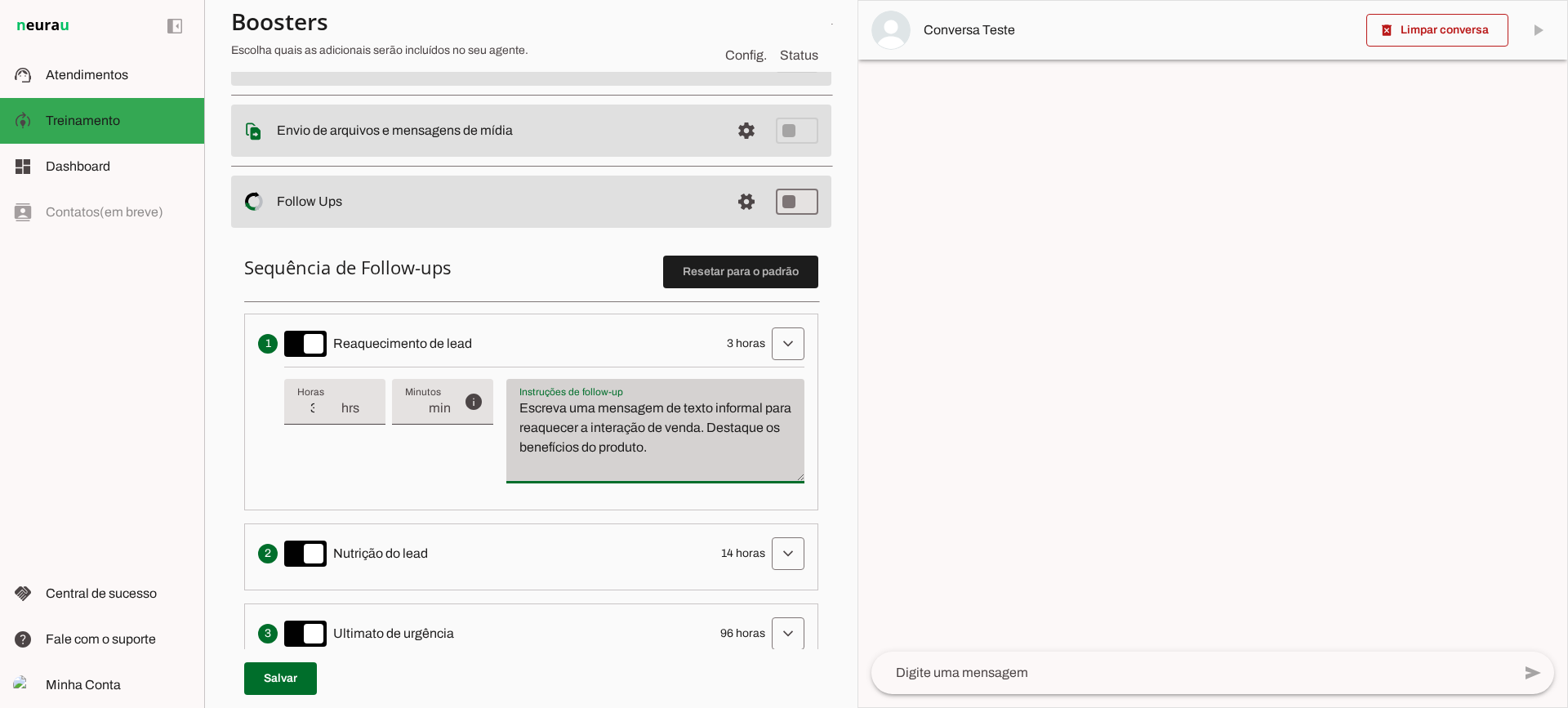
drag, startPoint x: 661, startPoint y: 461, endPoint x: 582, endPoint y: 396, distance: 102.3
click at [571, 408] on textarea "Escreva uma mensagem de texto informal para reaquecer a interação de venda. Des…" at bounding box center [655, 438] width 298 height 78
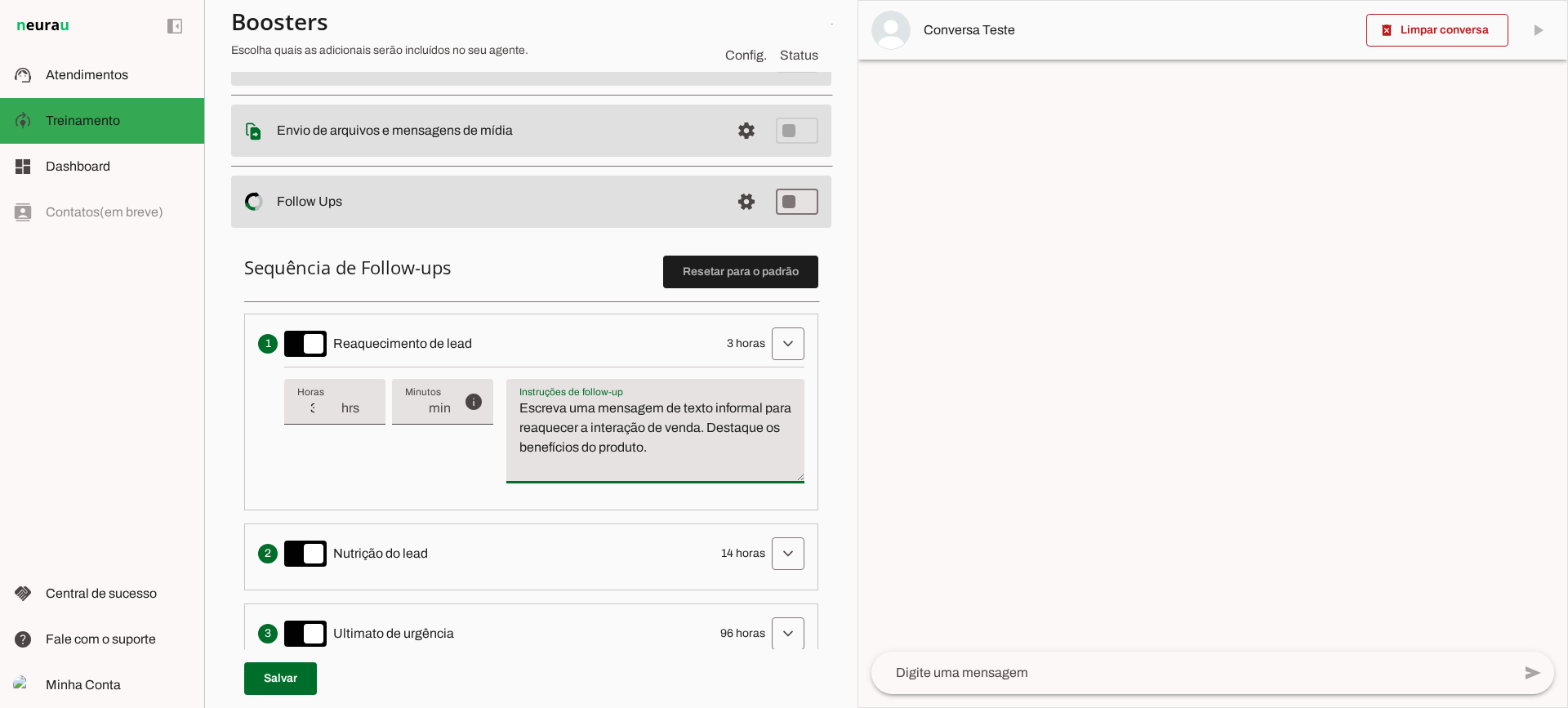
click at [653, 434] on textarea "Escreva uma mensagem de texto informal para reaquecer a interação de venda. Des…" at bounding box center [655, 438] width 298 height 78
drag, startPoint x: 557, startPoint y: 399, endPoint x: 529, endPoint y: 367, distance: 42.5
click at [504, 381] on div "info Tempo de atraso / inatividade O tempo de atraso é o tempo de inatividade d…" at bounding box center [544, 430] width 520 height 129
type textarea "Escreva uma mensagem de texto informal para reaquecer a interação de venda. Des…"
click at [596, 443] on textarea "Escreva uma mensagem de texto informal para reaquecer a interação de venda. Des…" at bounding box center [655, 438] width 298 height 78
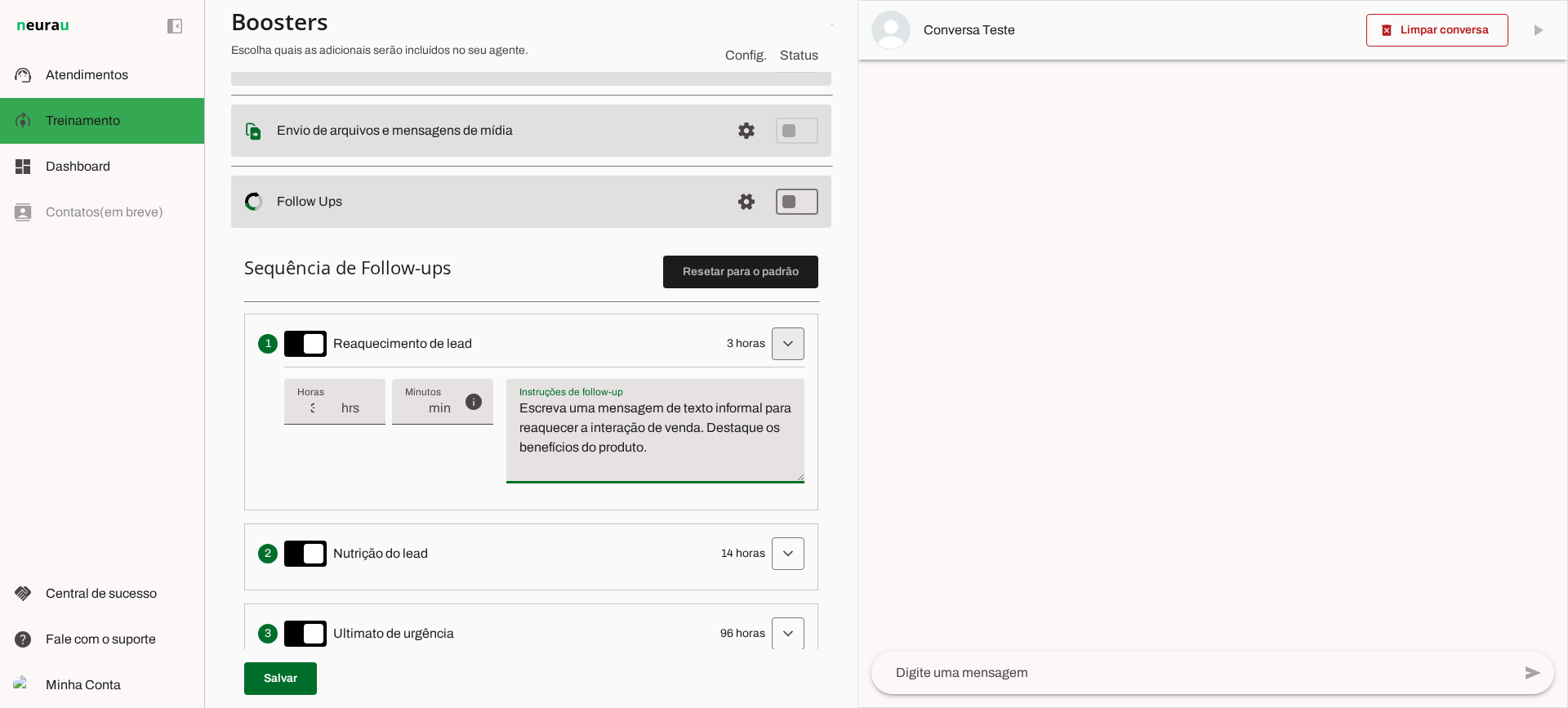
click at [778, 335] on span at bounding box center [788, 344] width 39 height 39
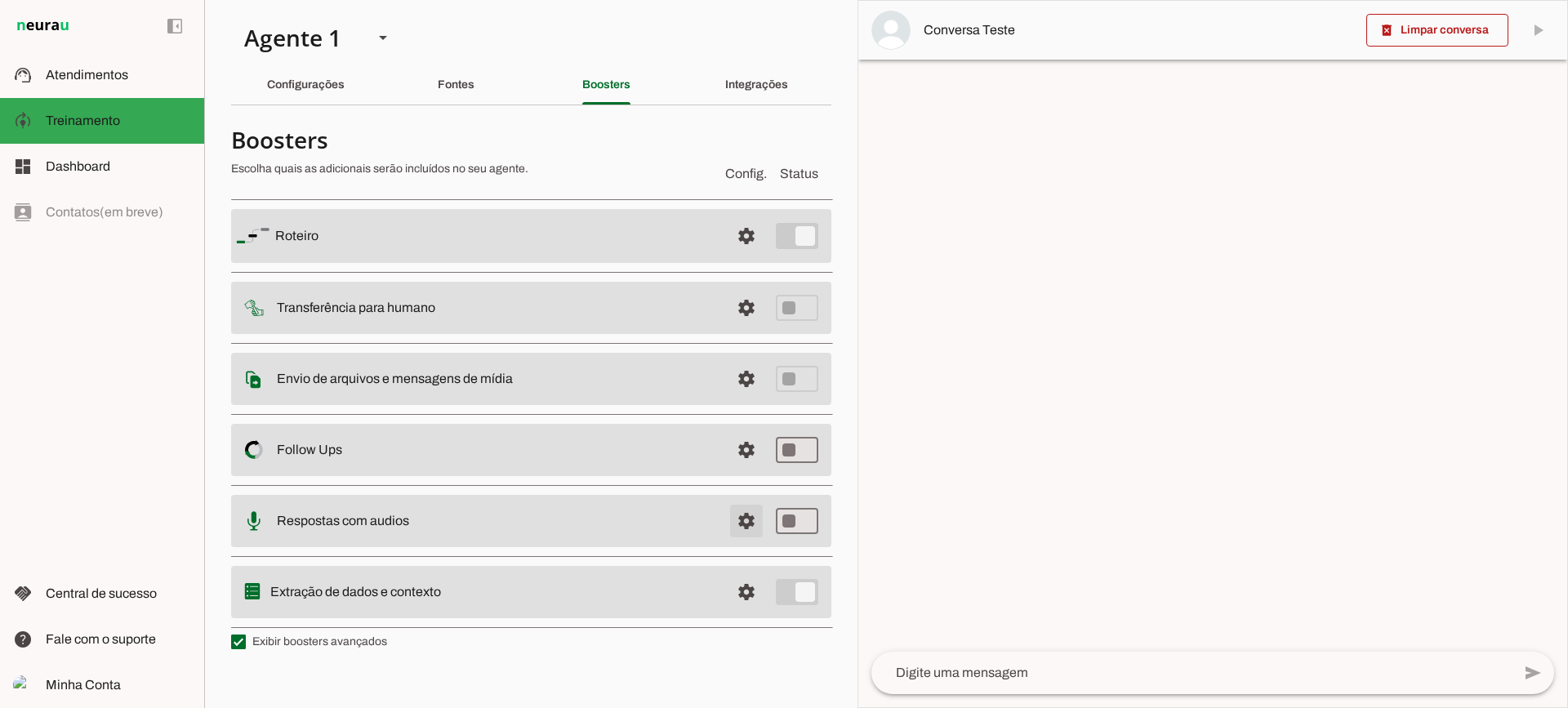
click at [744, 255] on span at bounding box center [747, 236] width 39 height 39
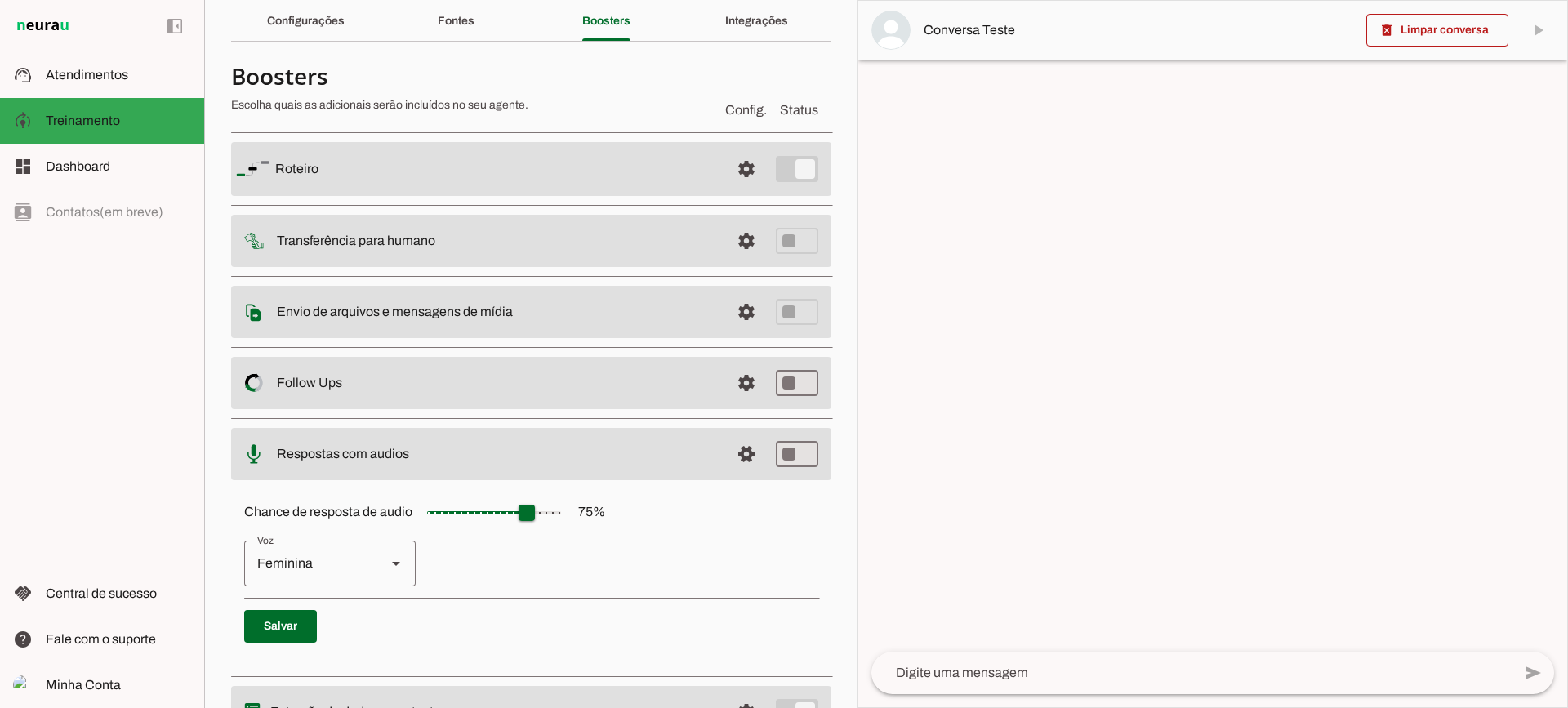
scroll to position [82, 0]
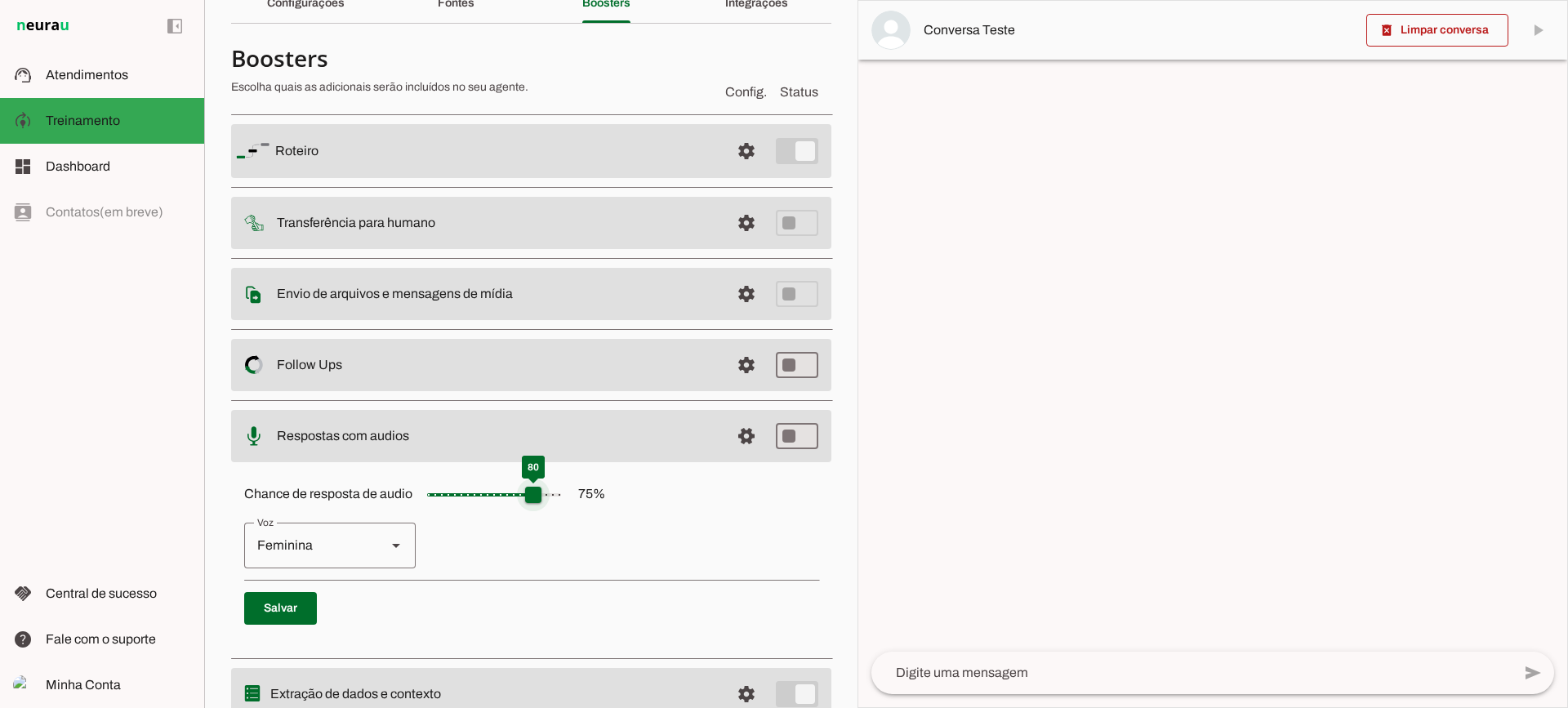
drag, startPoint x: 496, startPoint y: 497, endPoint x: 543, endPoint y: 497, distance: 47.0
type input "**"
type md-slider "80"
click at [543, 497] on input "Chance de resposta de audio 75 %" at bounding box center [493, 494] width 163 height 33
click at [352, 540] on div "Feminina" at bounding box center [309, 545] width 129 height 46
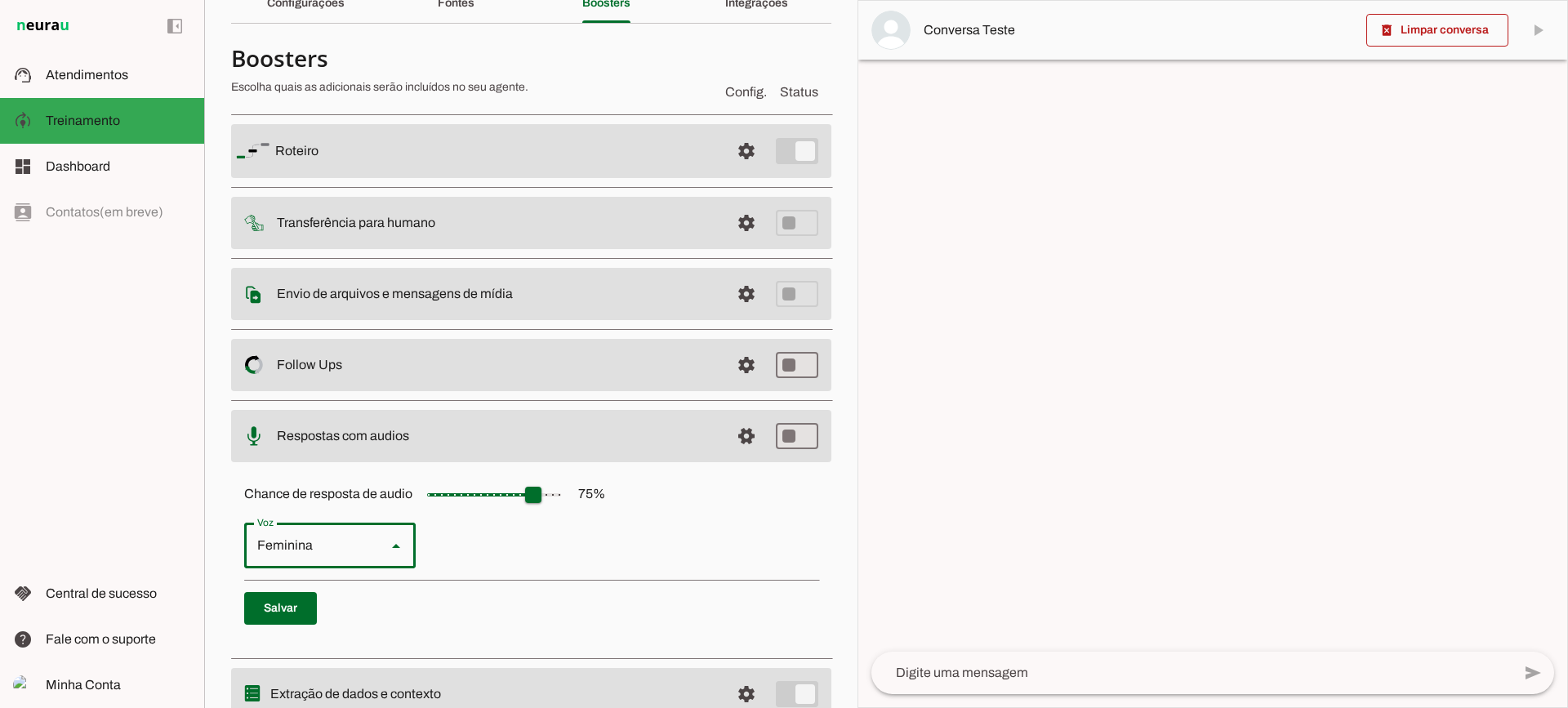
click at [0, 0] on slot "Masculina" at bounding box center [0, 0] width 0 height 0
type md-outlined-select "cjVigY5qzO86Huf0OWal"
click at [743, 170] on span at bounding box center [747, 151] width 39 height 39
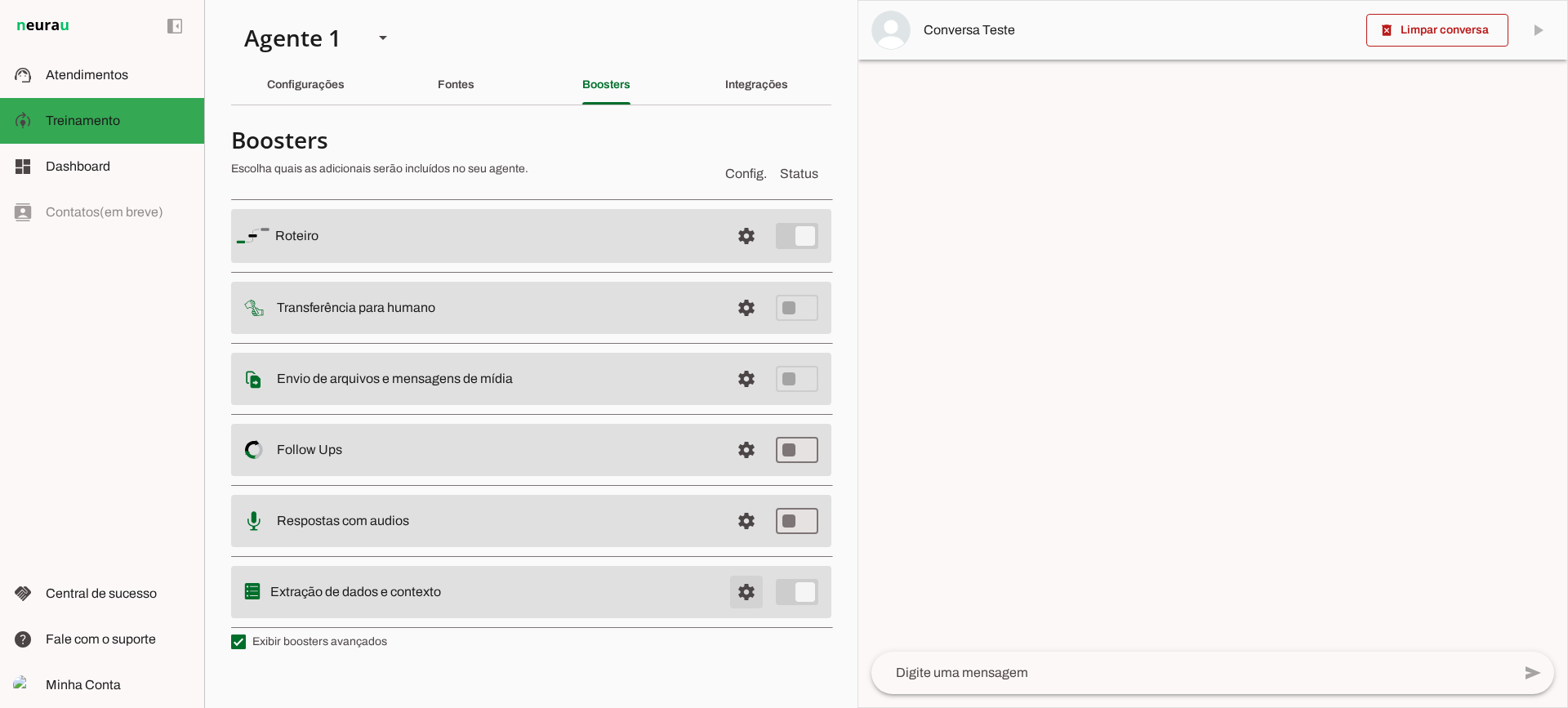
click at [753, 255] on span at bounding box center [747, 236] width 39 height 39
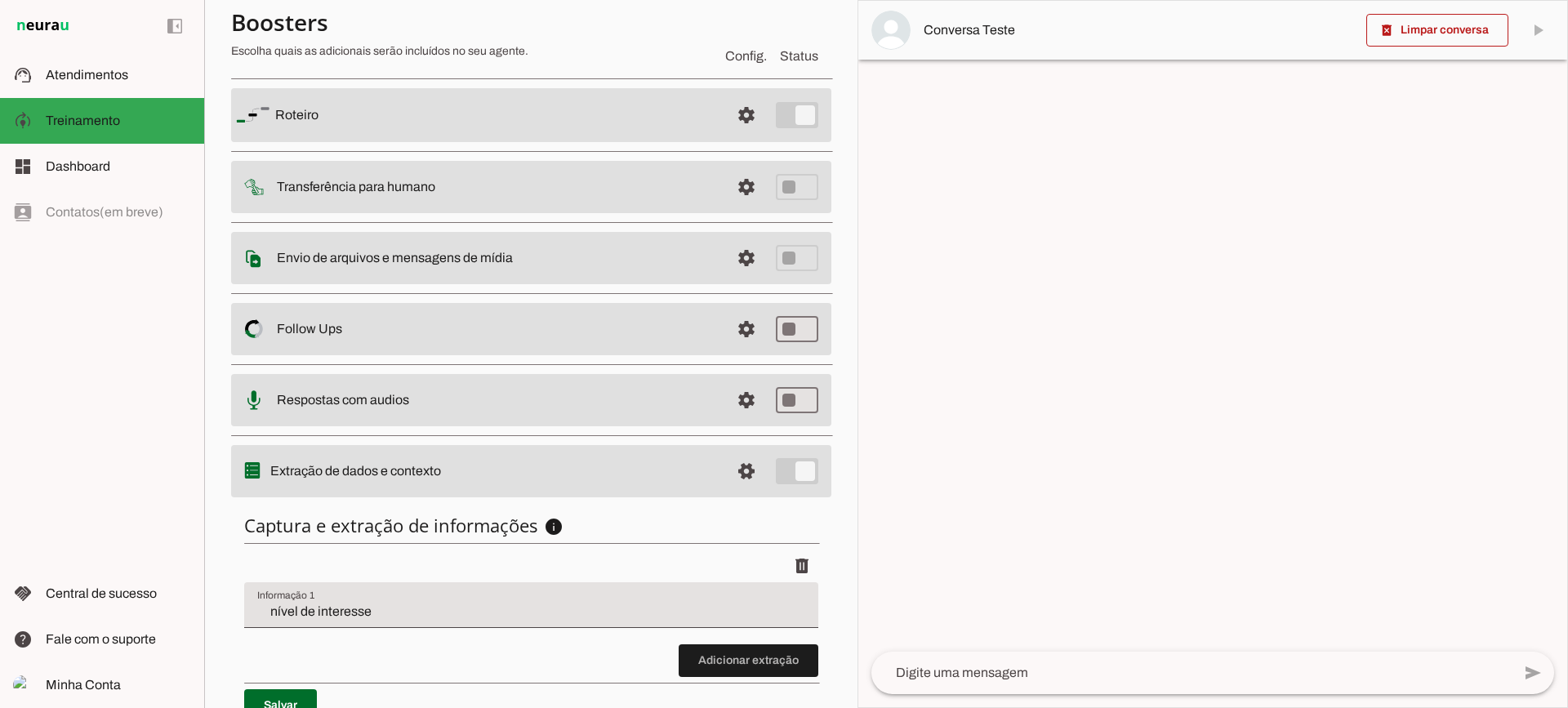
scroll to position [200, 0]
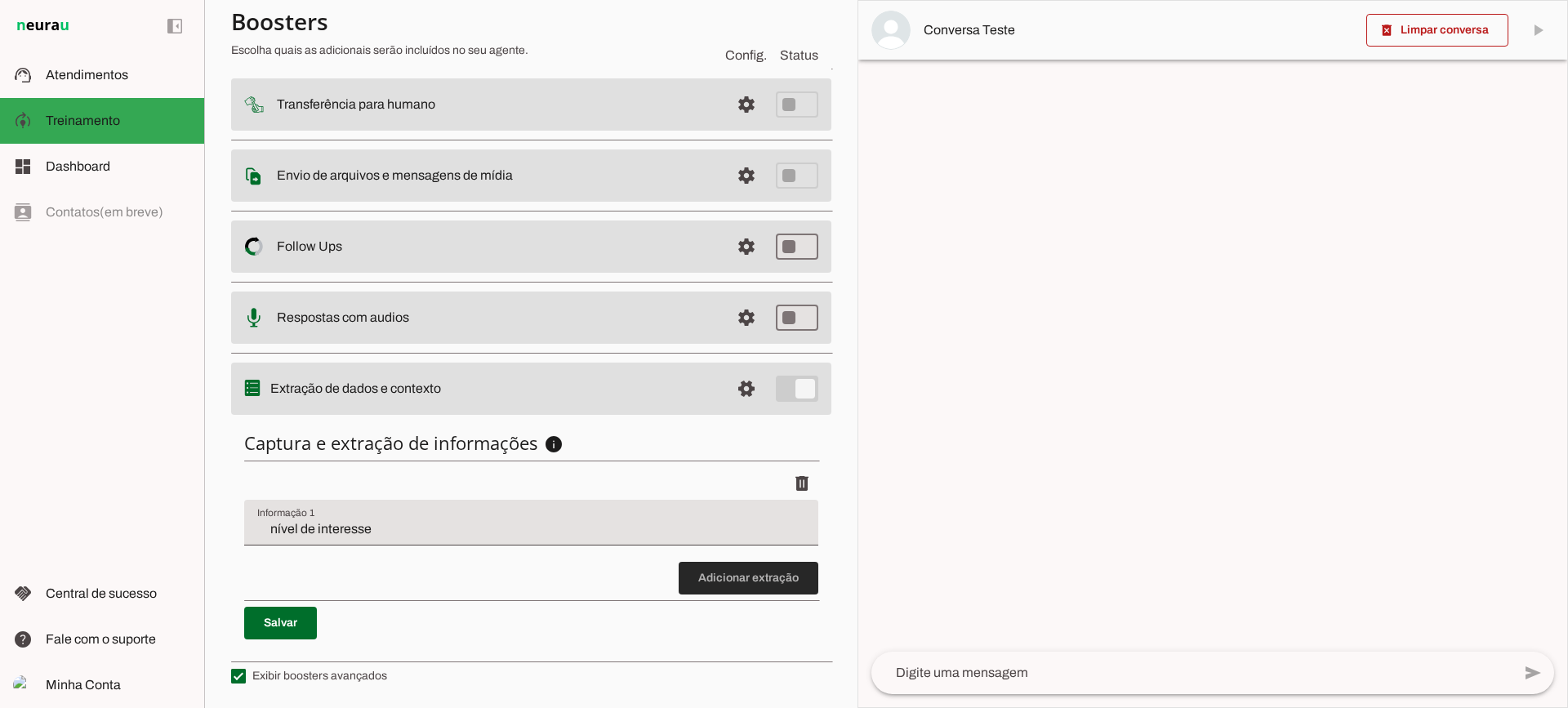
click at [702, 581] on span at bounding box center [749, 578] width 140 height 39
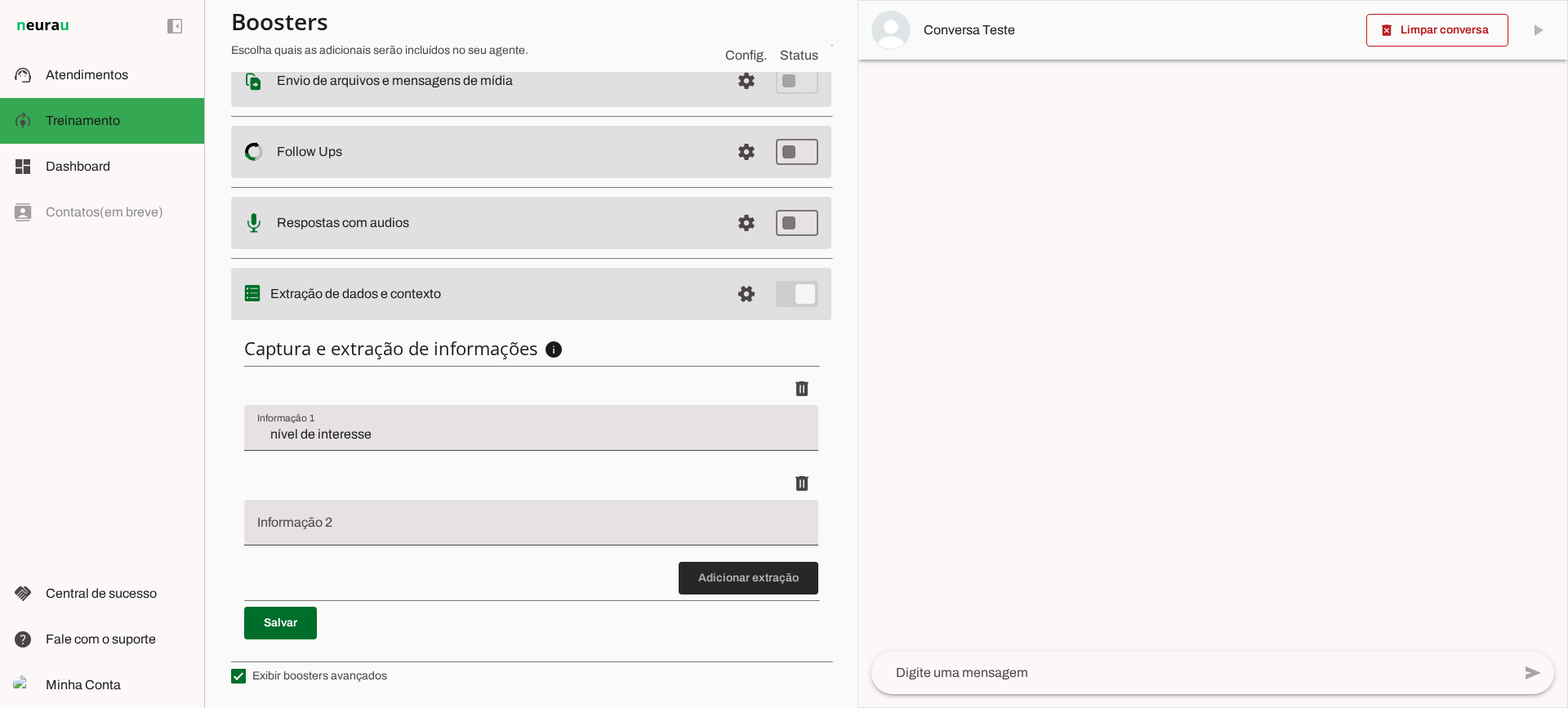
click at [702, 565] on span at bounding box center [749, 578] width 140 height 39
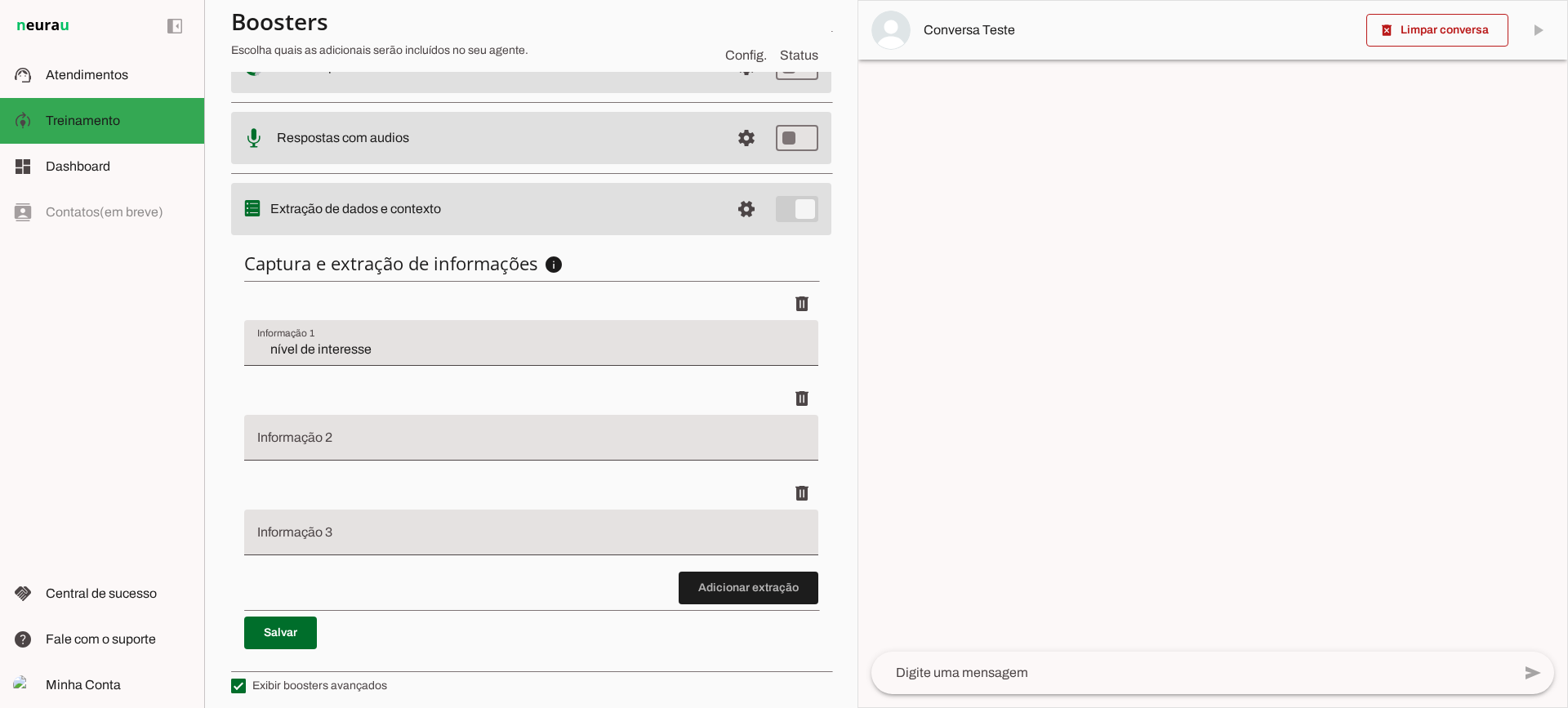
scroll to position [389, 0]
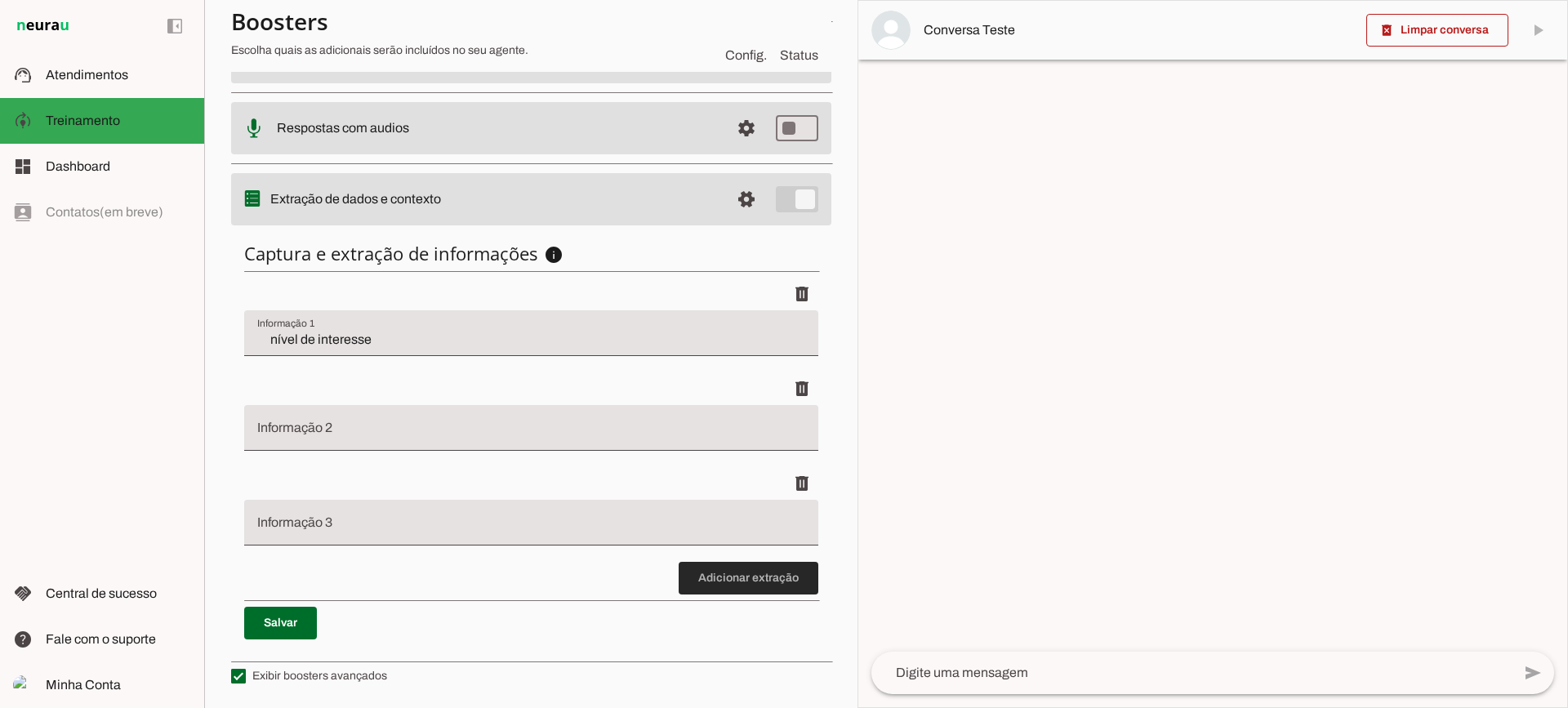
click at [707, 570] on span at bounding box center [749, 578] width 140 height 39
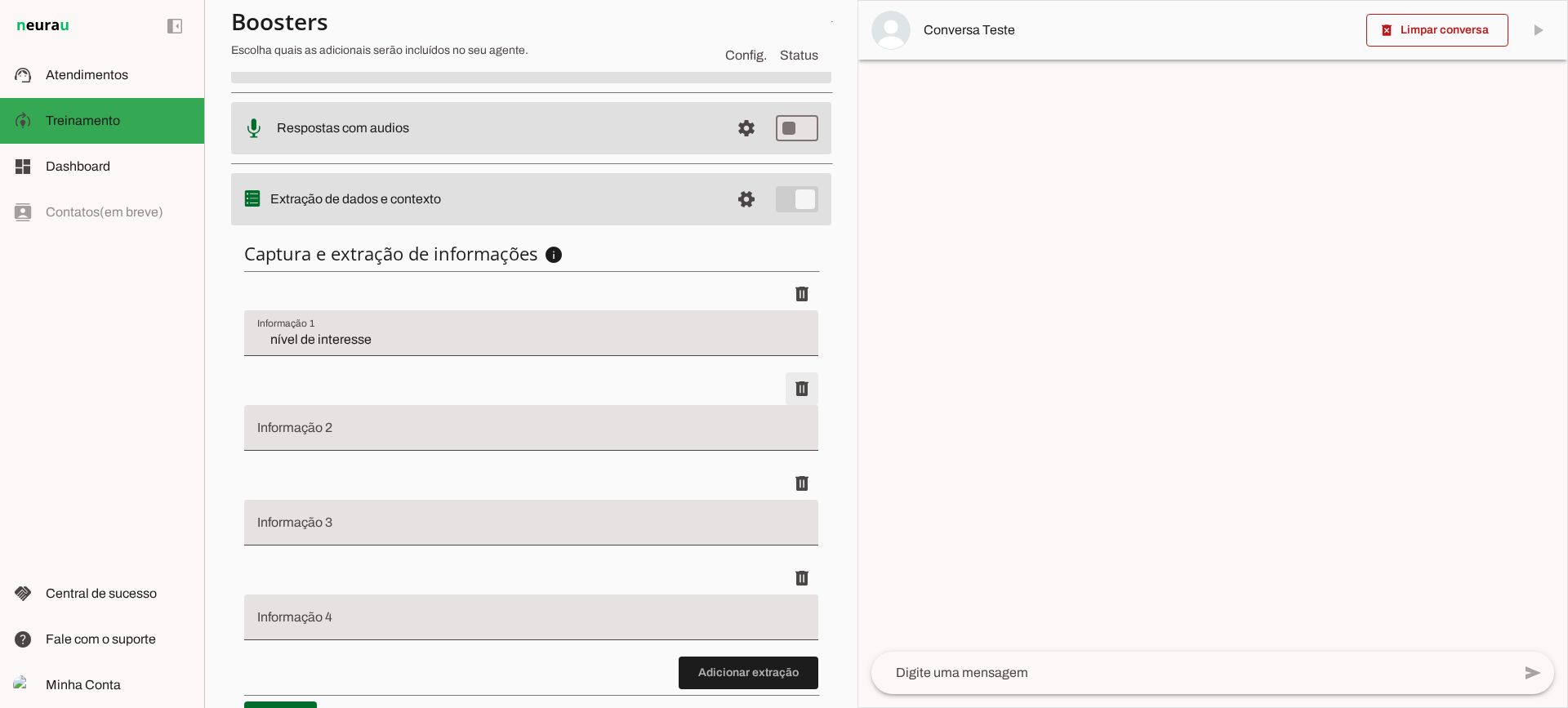
click at [800, 313] on span at bounding box center [802, 293] width 39 height 39
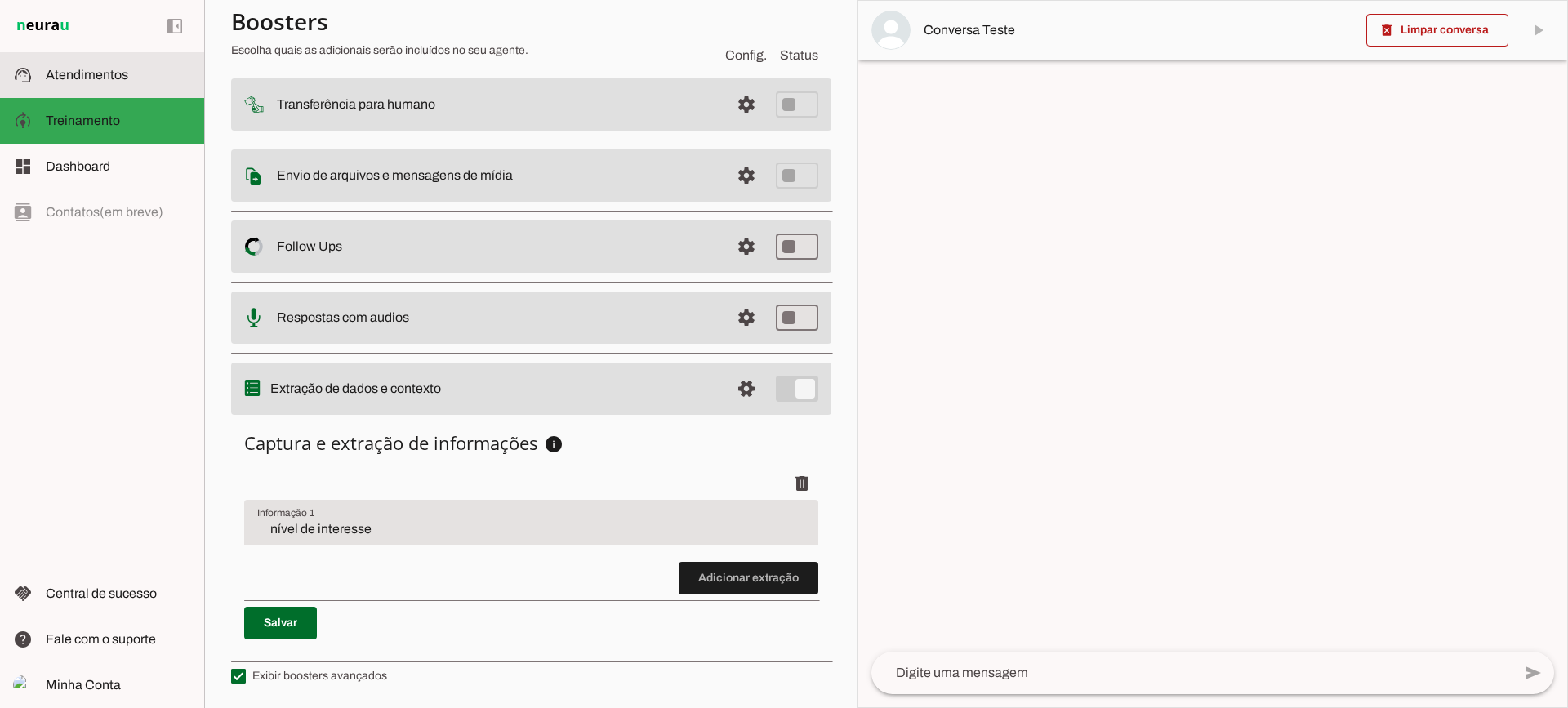
click at [171, 61] on md-item "support_agent Atendimentos Atendimentos" at bounding box center [102, 75] width 204 height 46
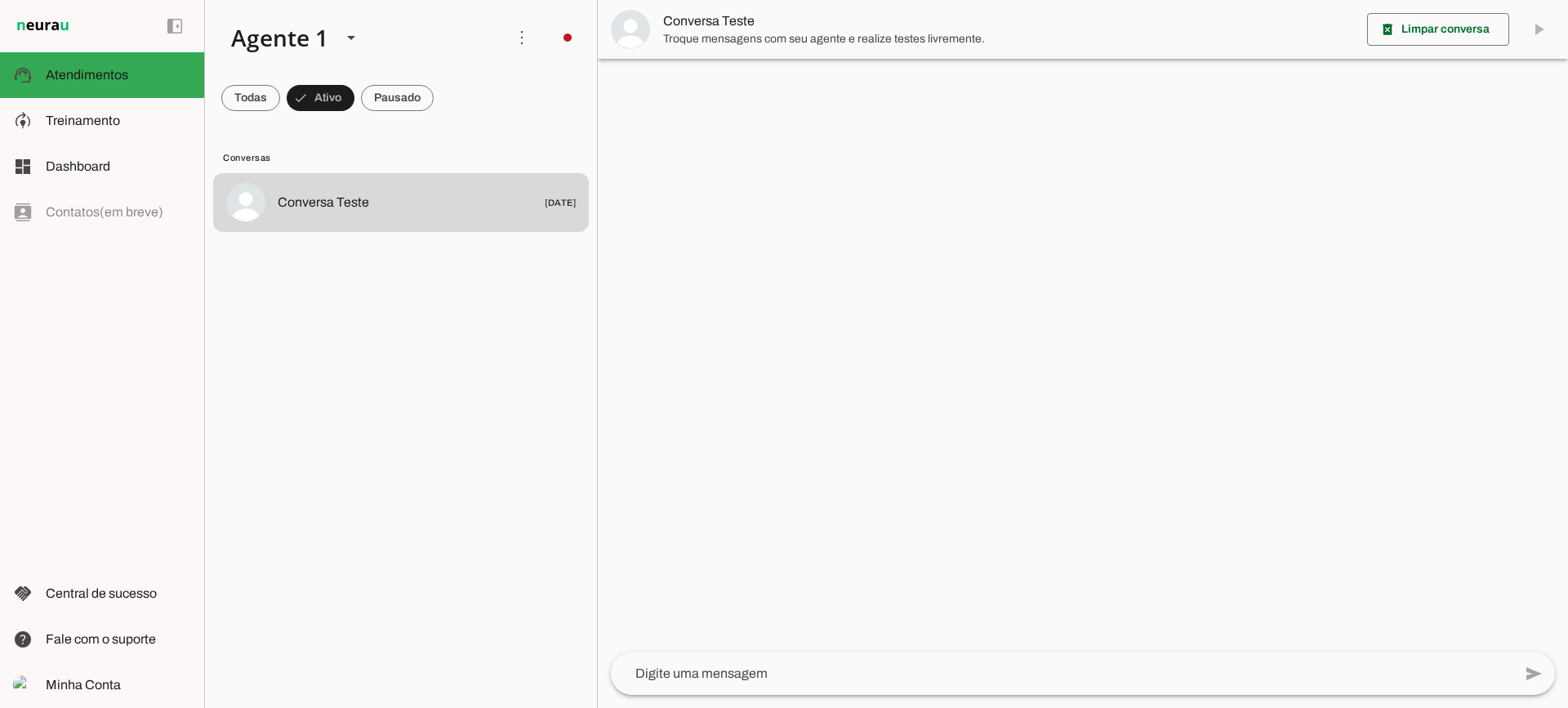
click at [684, 42] on span "Troque mensagens com seu agente e realize testes livremente." at bounding box center [1008, 39] width 691 height 17
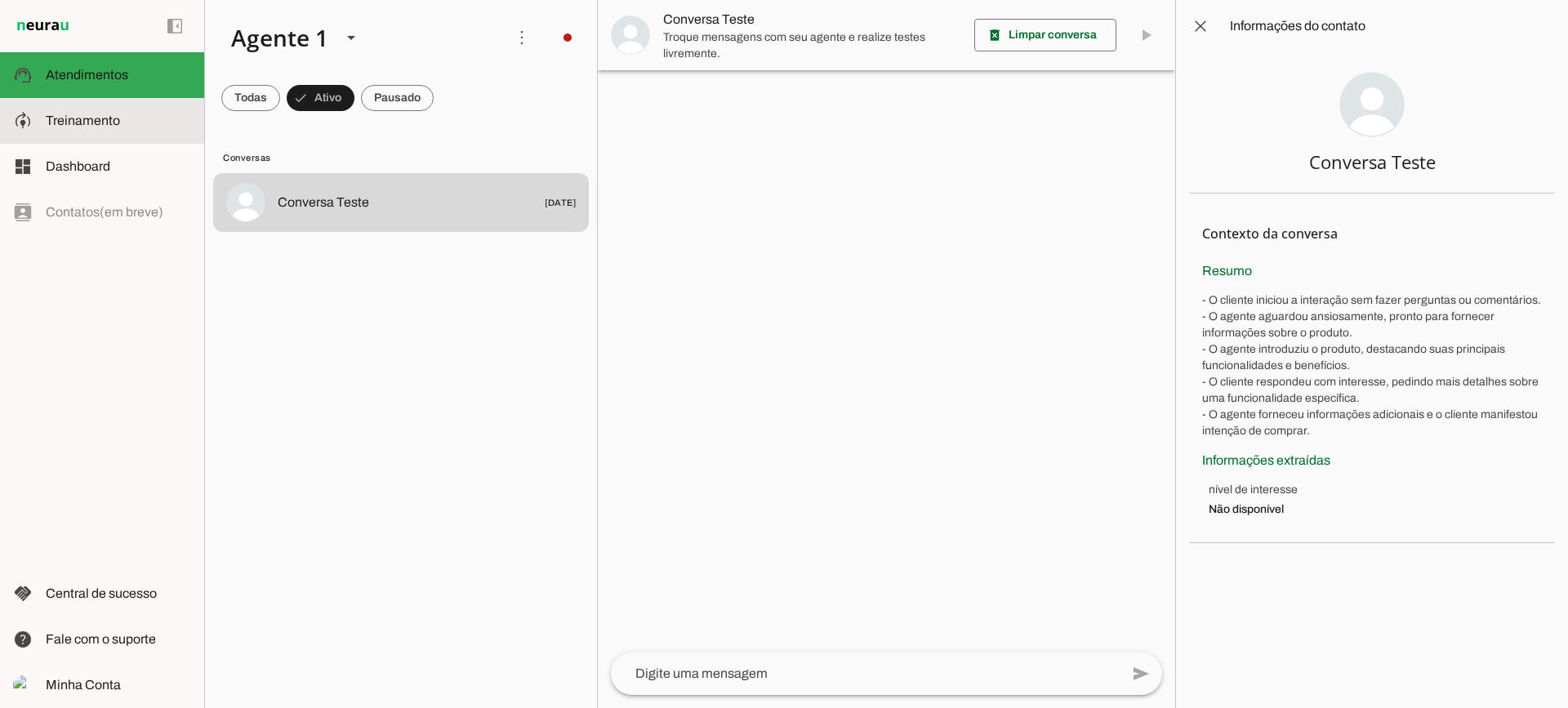
click at [188, 125] on slot at bounding box center [118, 120] width 145 height 20
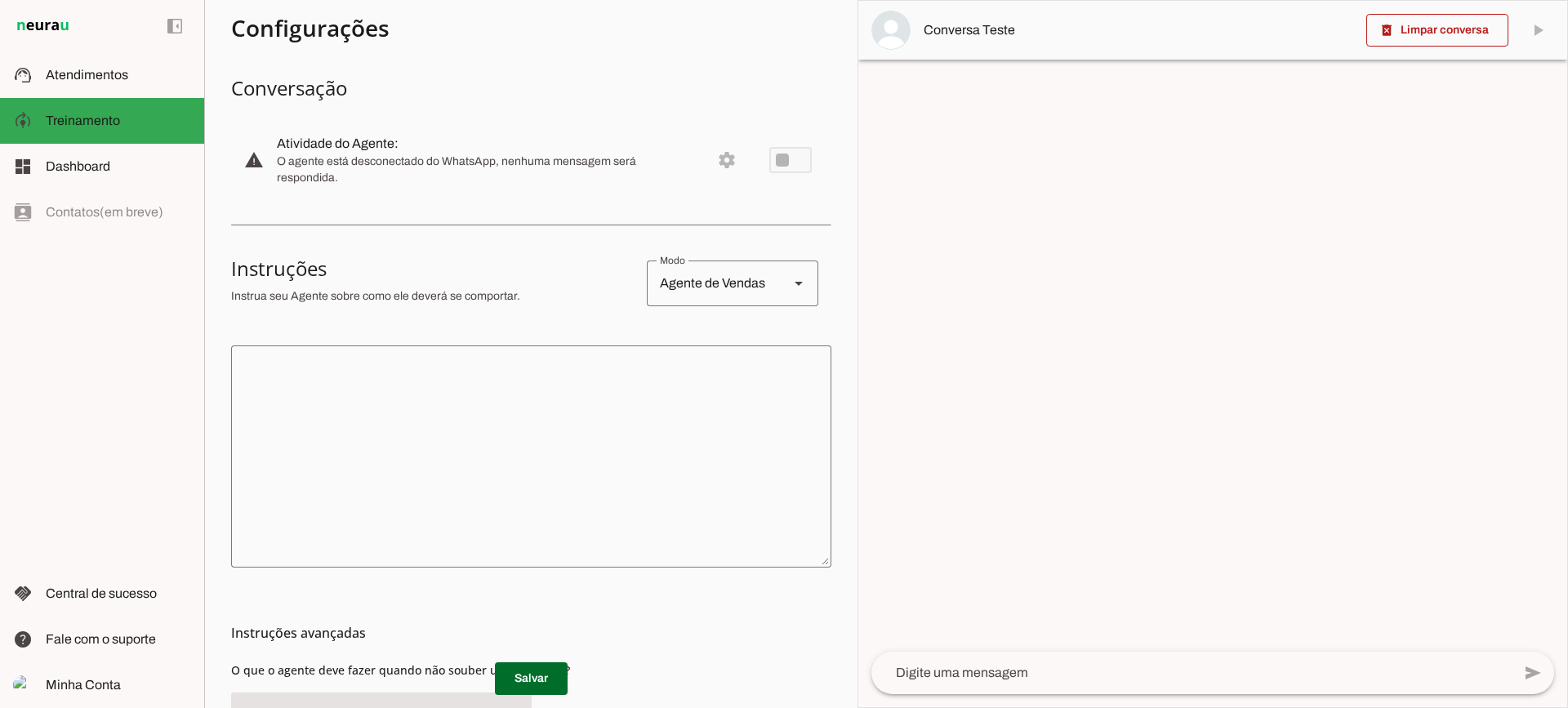
scroll to position [36, 0]
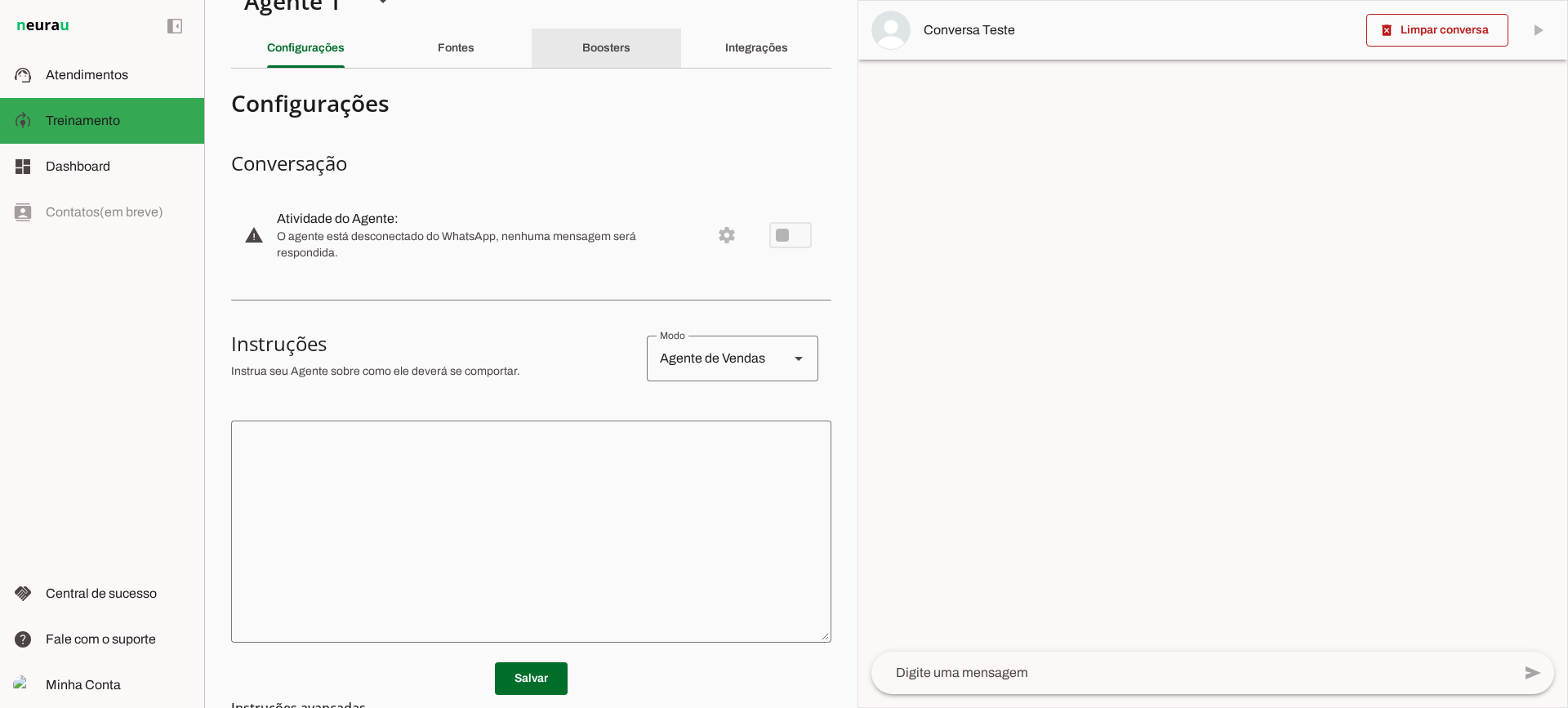
click at [607, 62] on div "Boosters" at bounding box center [607, 48] width 48 height 39
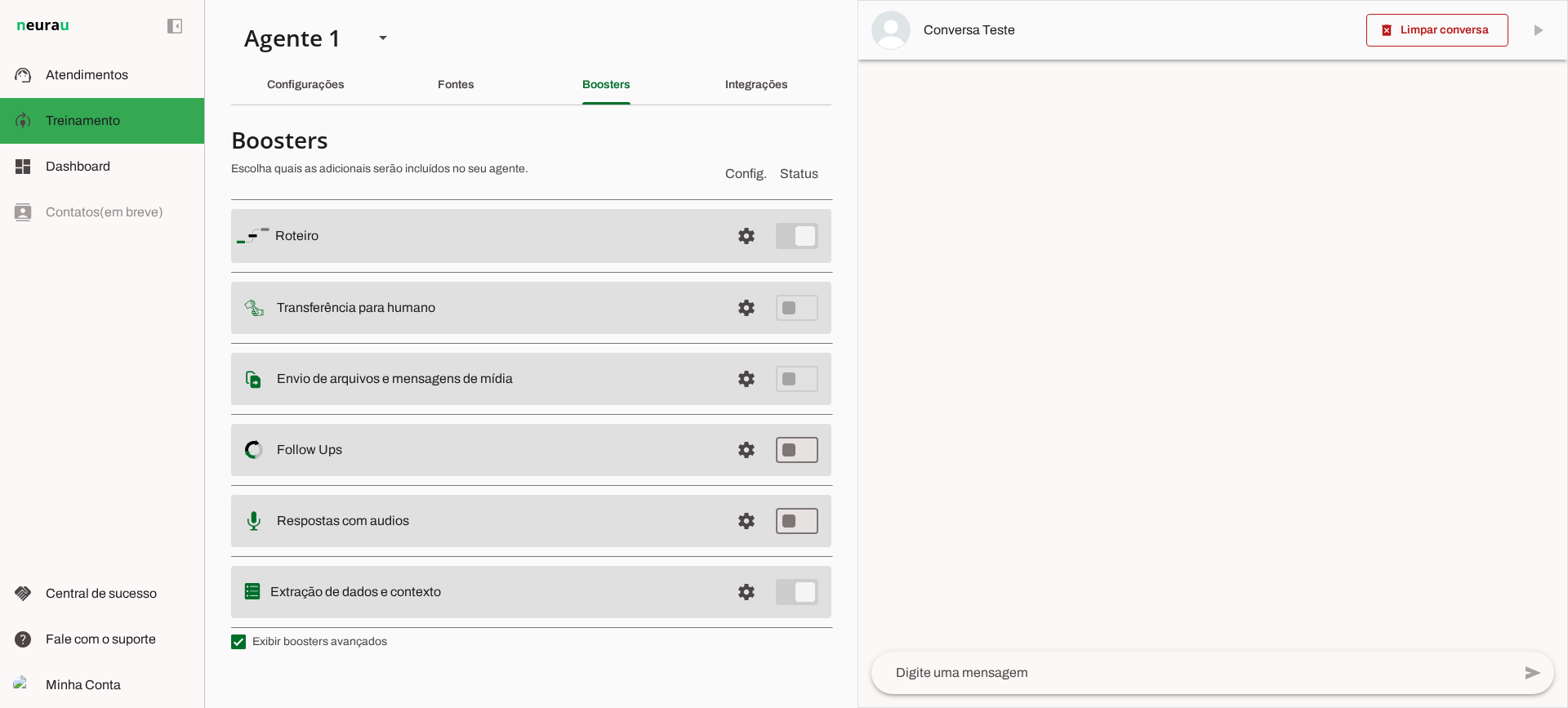
click at [750, 31] on section "Agente 1 Criar Agente Você atingiu o limite de IAs Neurau permitidas. Atualize …" at bounding box center [530, 354] width 653 height 708
click at [748, 75] on div "Integrações" at bounding box center [756, 85] width 62 height 39
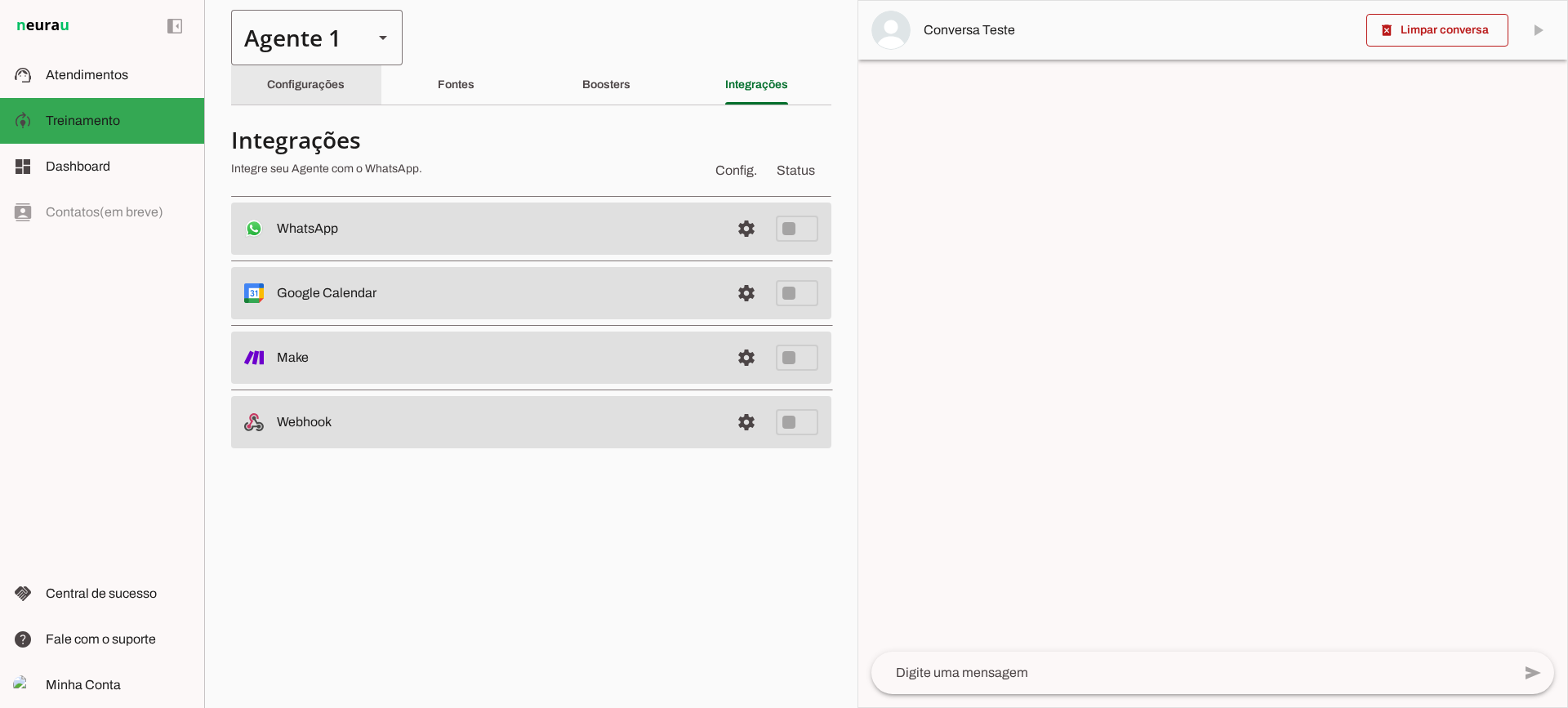
click at [345, 89] on div "Configurações" at bounding box center [306, 85] width 77 height 39
